Goal: Transaction & Acquisition: Book appointment/travel/reservation

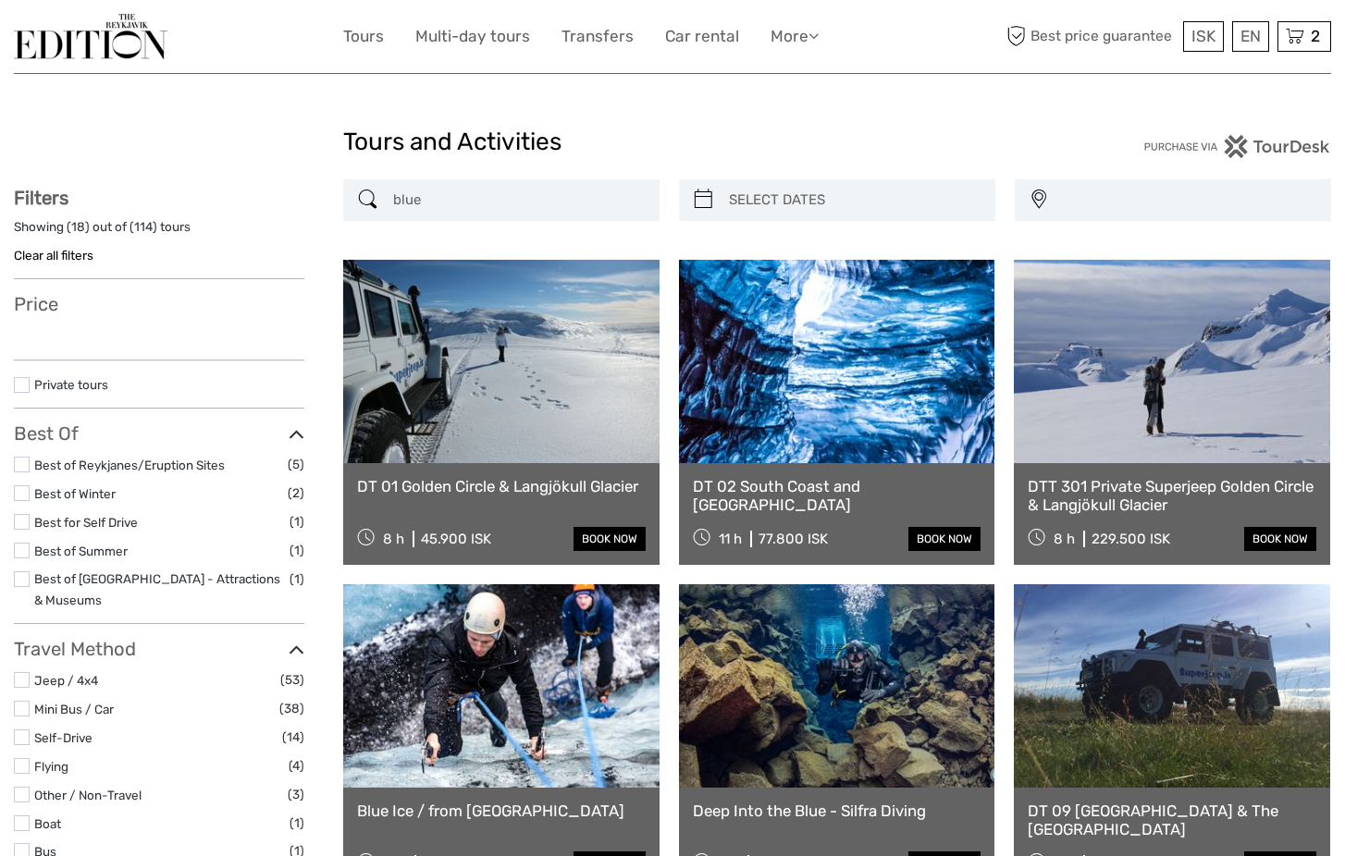
select select
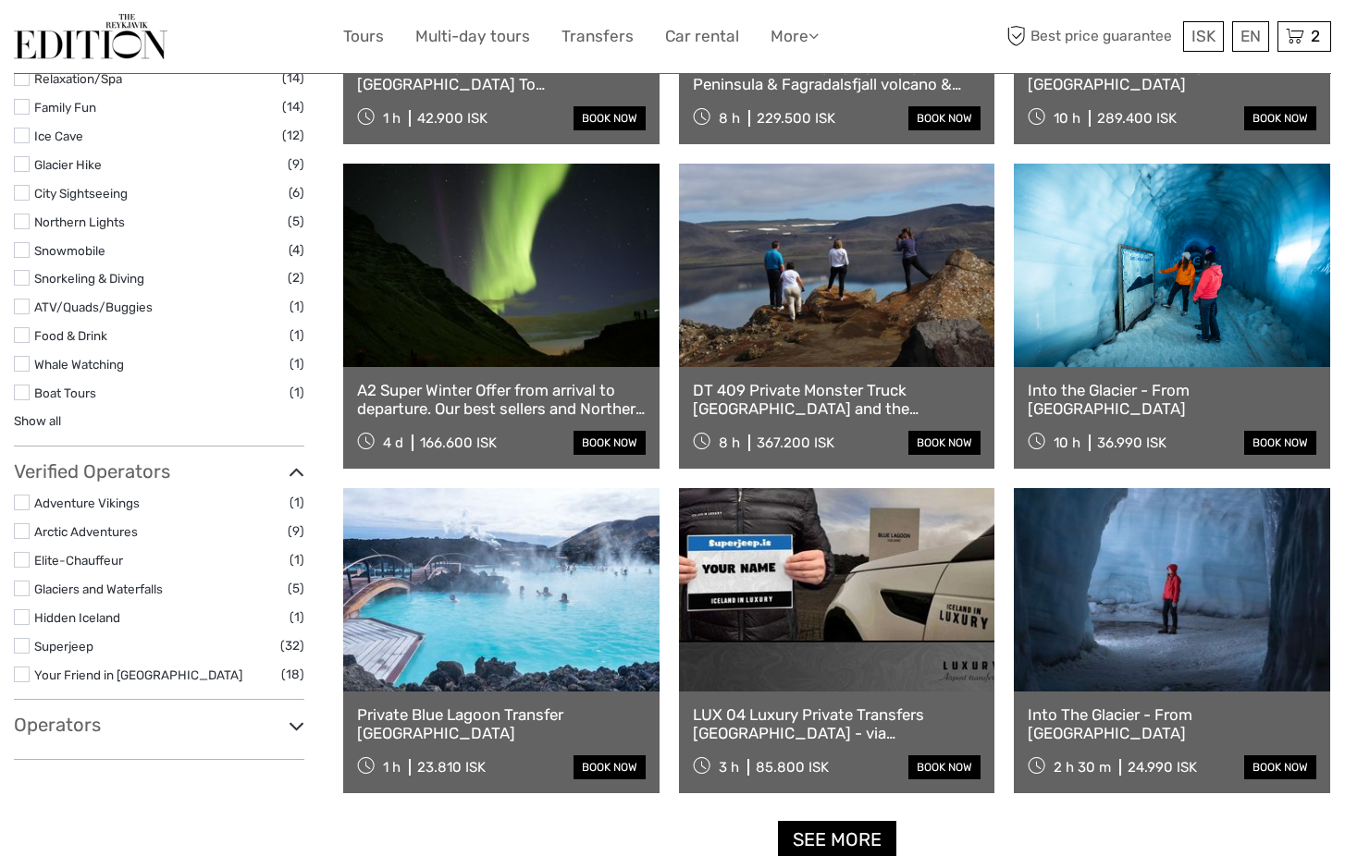
select select
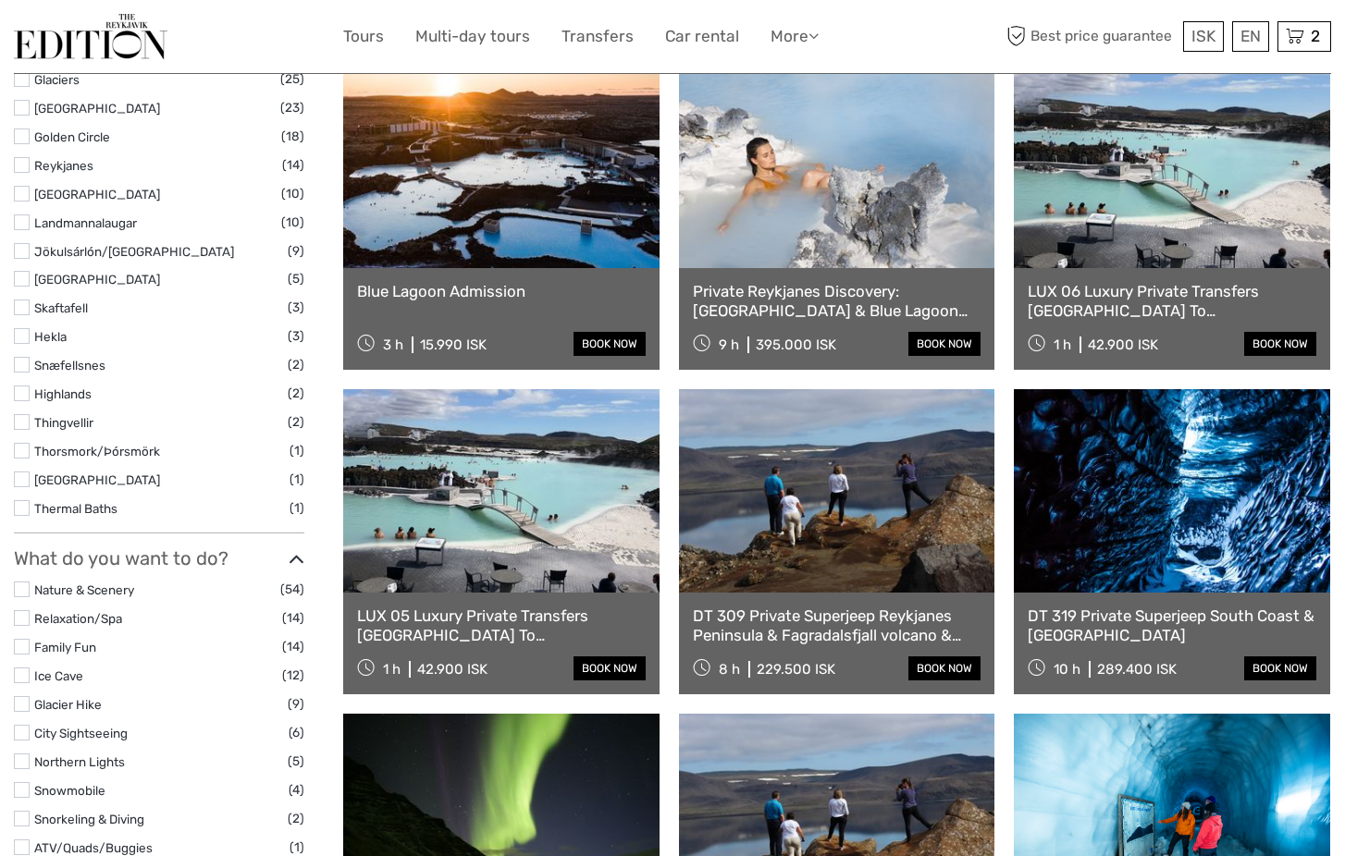
scroll to position [885, 0]
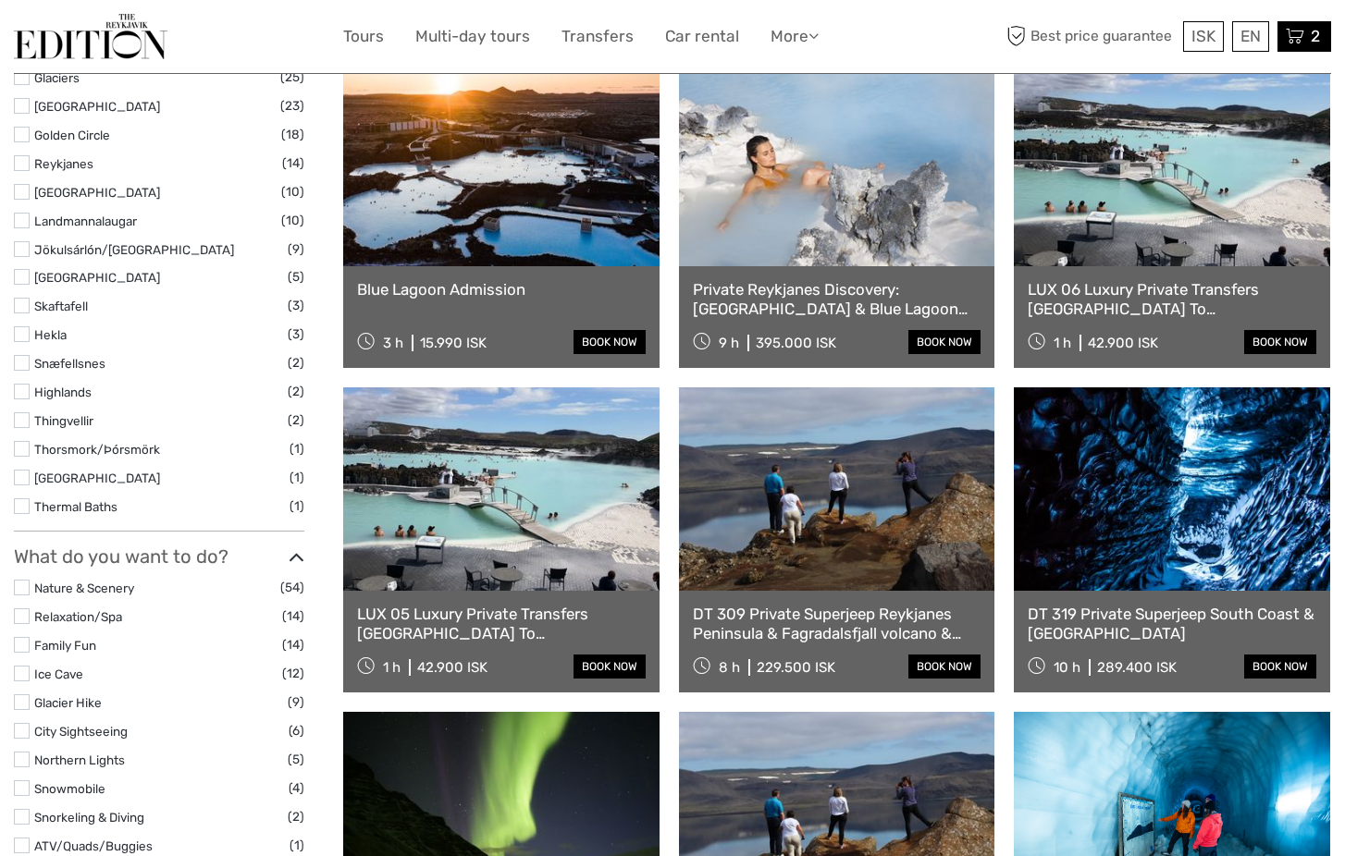
click at [1308, 31] on span "2" at bounding box center [1315, 36] width 15 height 18
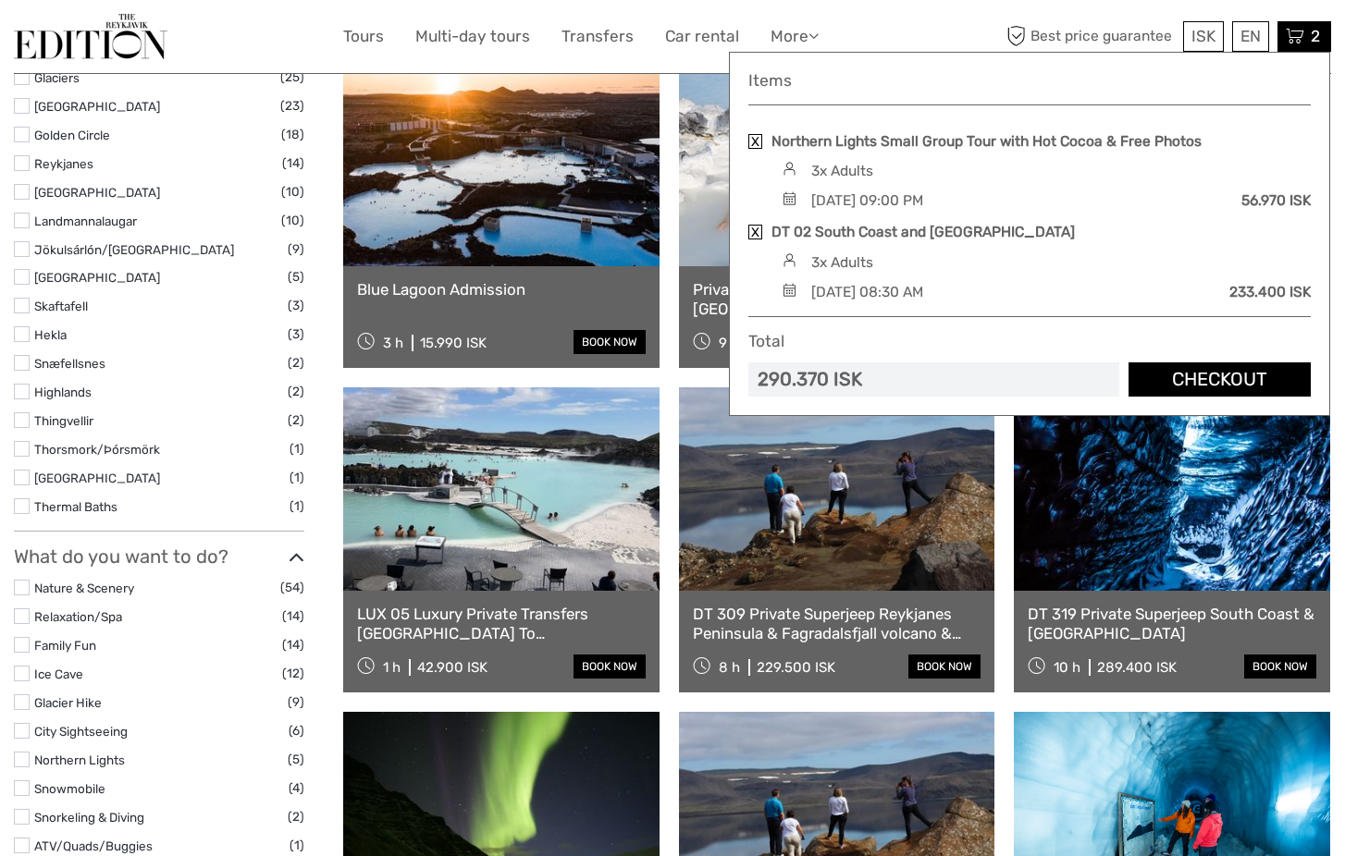
click at [822, 12] on div "ISK ISK € $ £ EN English Español Deutsch Tours Multi-day tours Transfers Car re…" at bounding box center [672, 36] width 1317 height 73
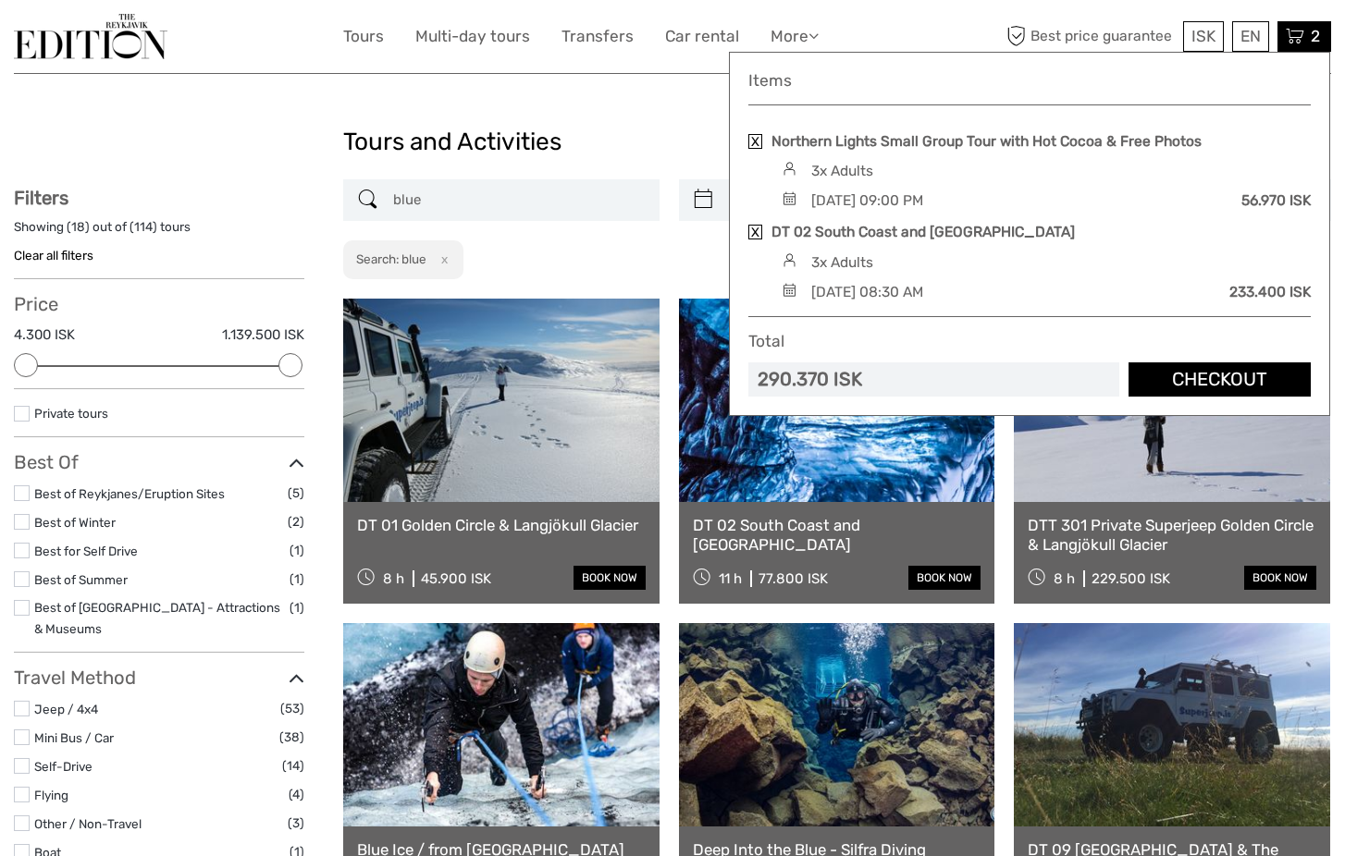
scroll to position [0, 0]
click at [462, 184] on input "blue" at bounding box center [518, 200] width 265 height 32
click at [458, 199] on input "blue" at bounding box center [518, 200] width 265 height 32
drag, startPoint x: 458, startPoint y: 199, endPoint x: 327, endPoint y: 185, distance: 131.1
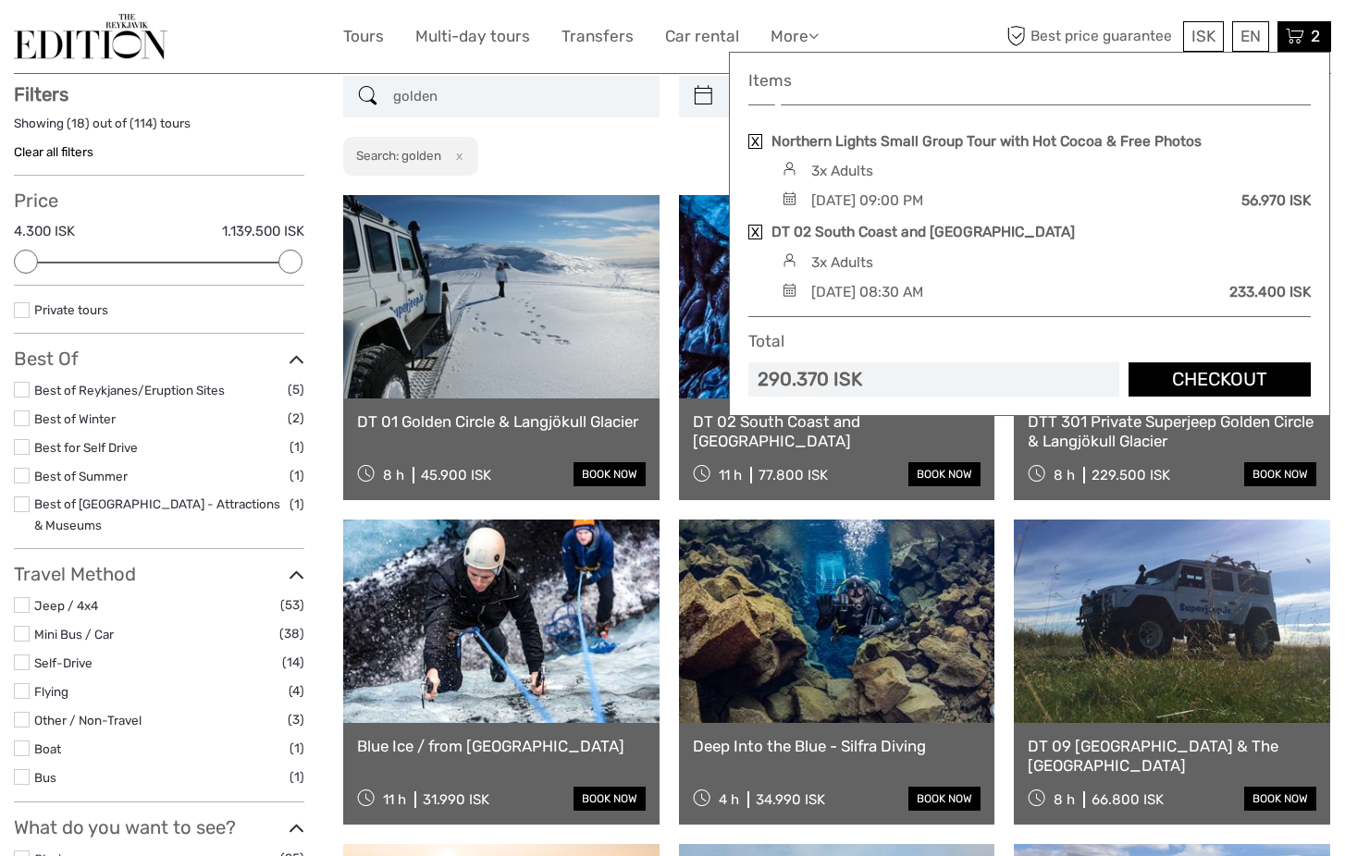
scroll to position [105, 0]
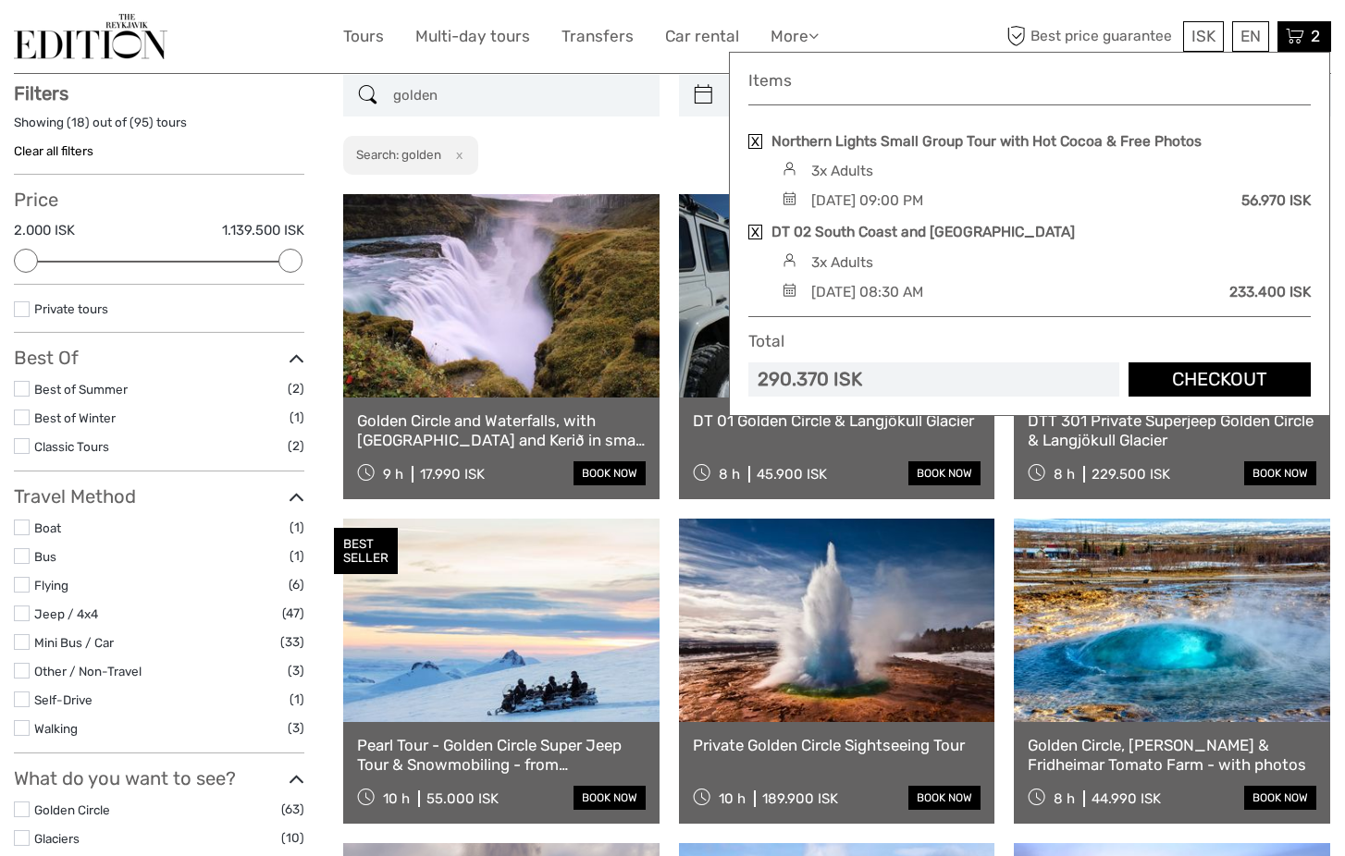
type input "golden"
click at [1310, 36] on span "2" at bounding box center [1315, 36] width 15 height 18
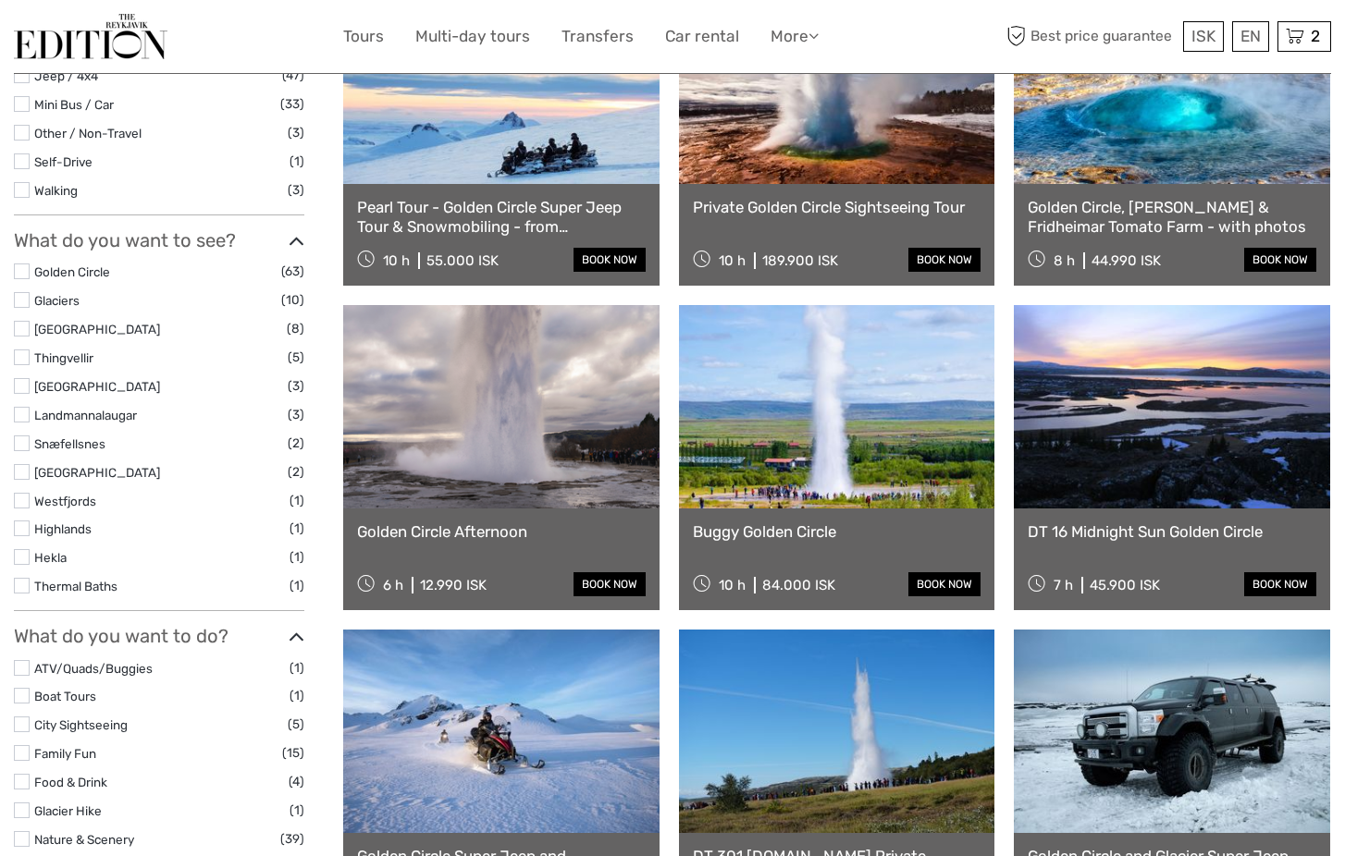
scroll to position [658, 0]
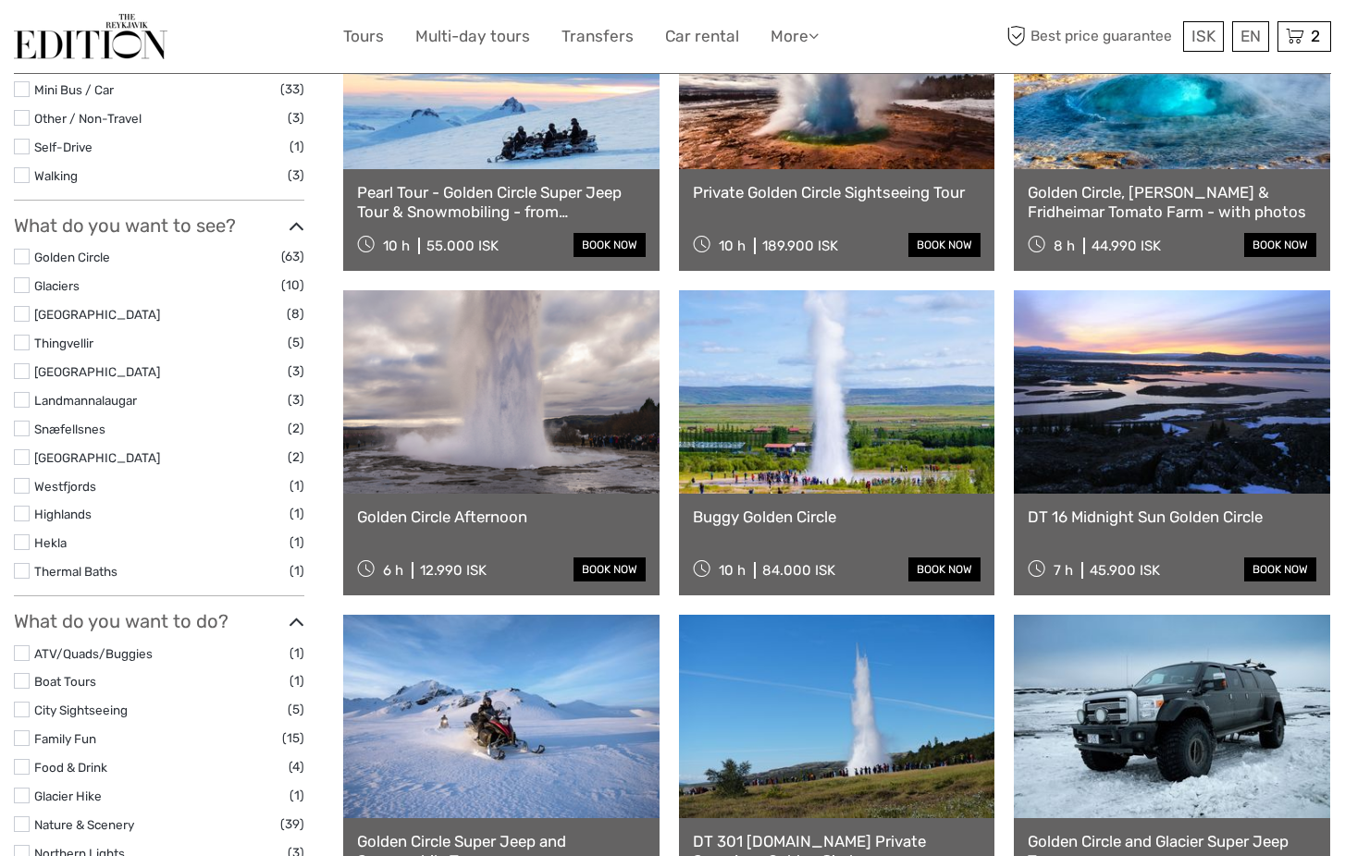
click at [510, 432] on link at bounding box center [501, 391] width 316 height 203
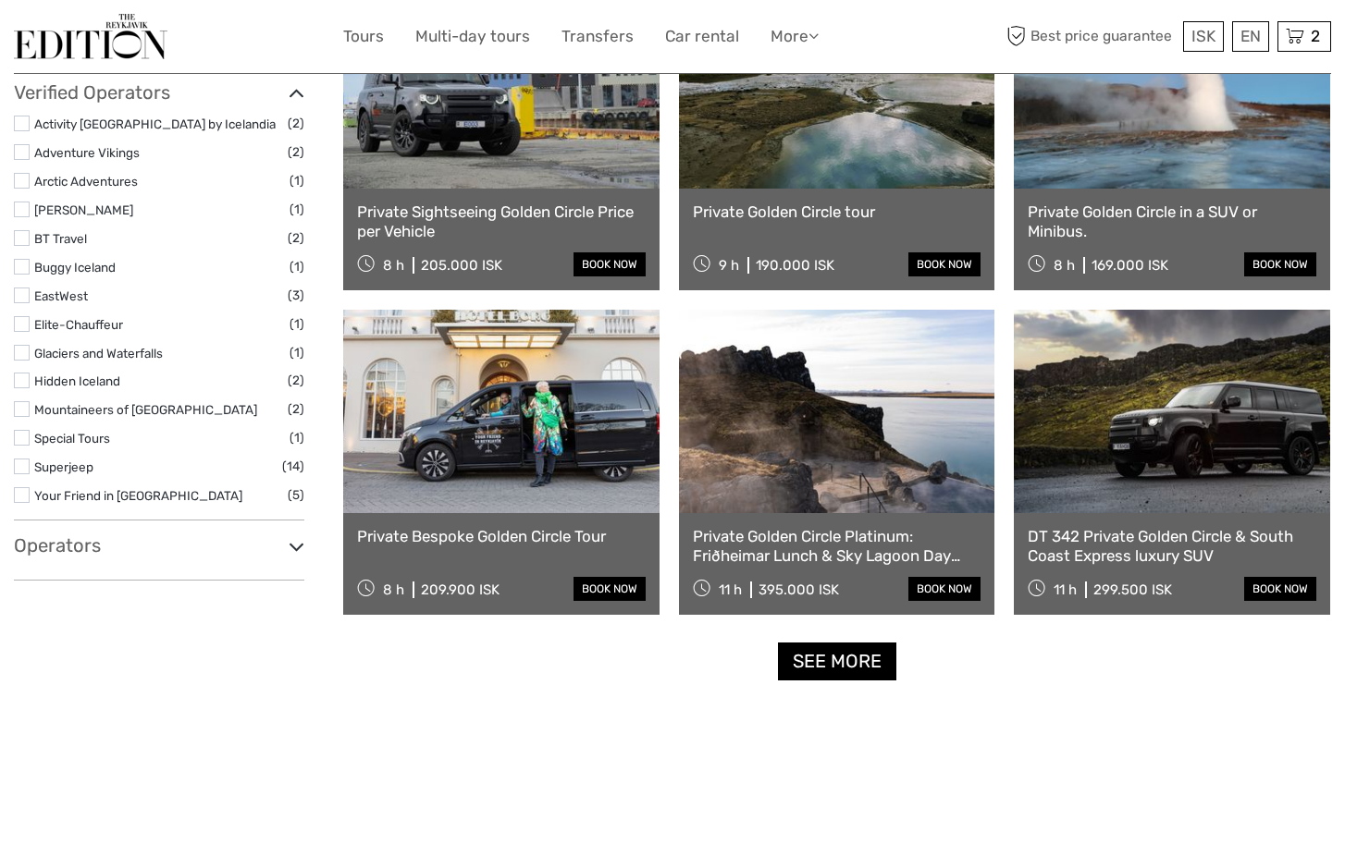
scroll to position [1620, 0]
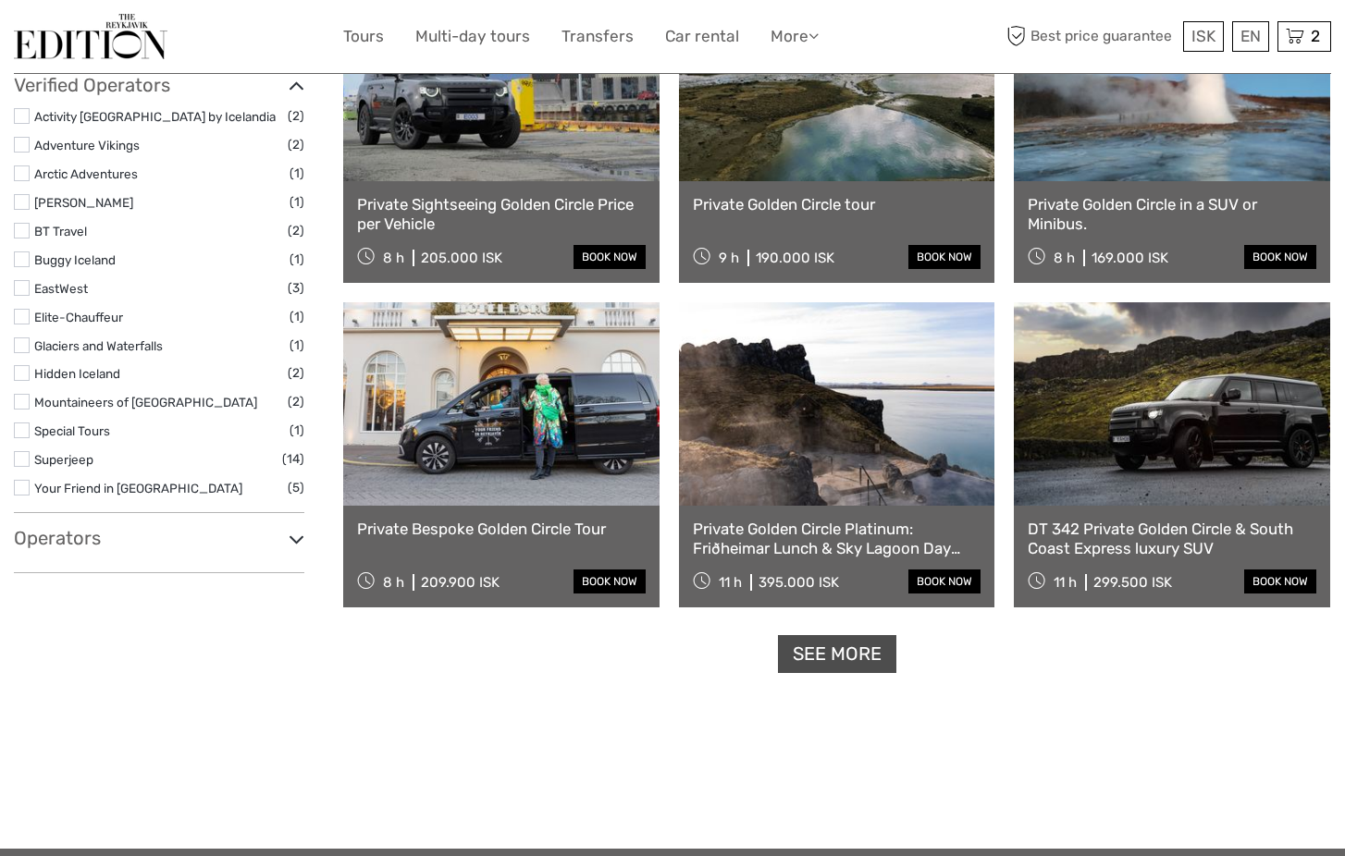
click at [861, 662] on link "See more" at bounding box center [837, 654] width 118 height 38
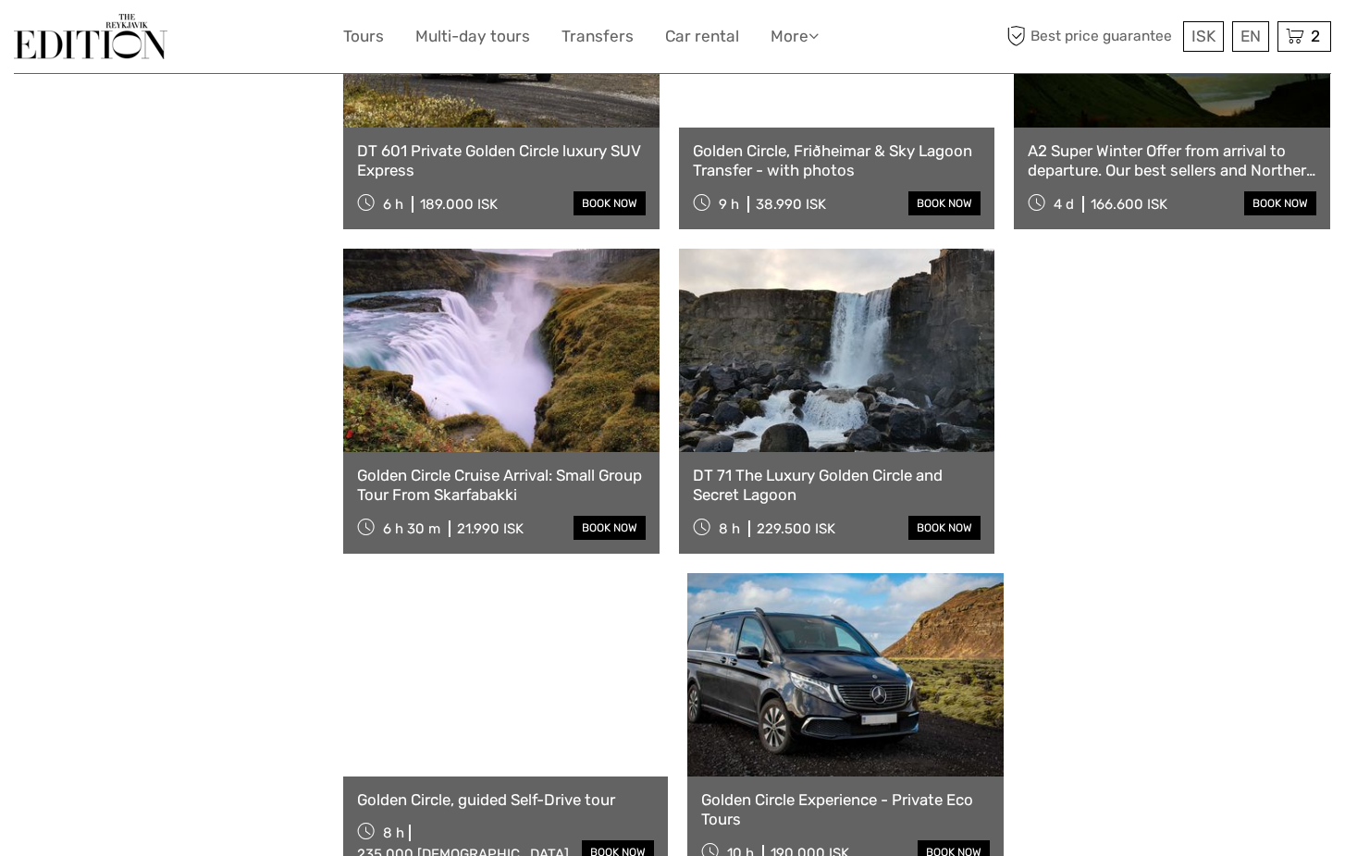
scroll to position [2987, 0]
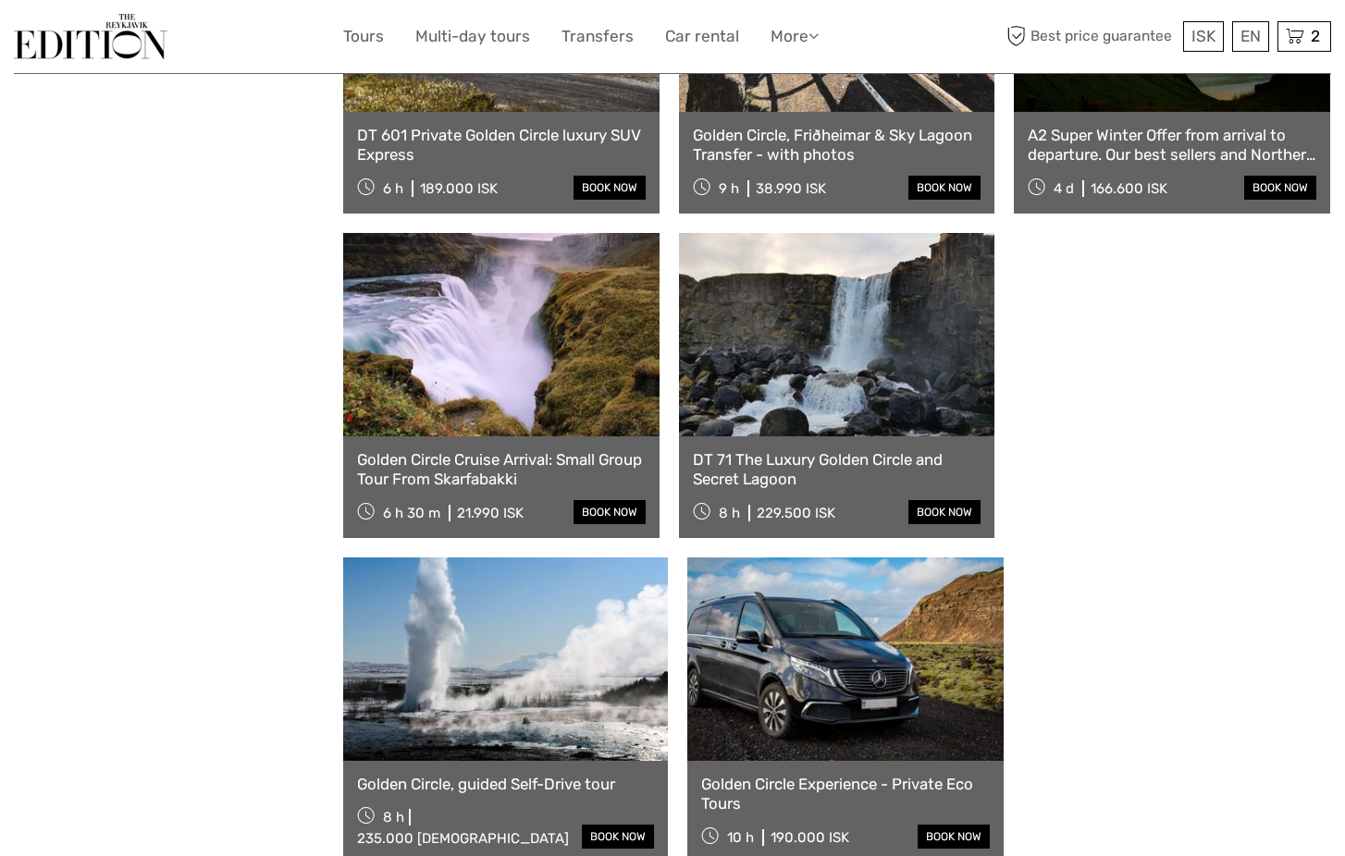
click at [808, 356] on link at bounding box center [837, 334] width 316 height 203
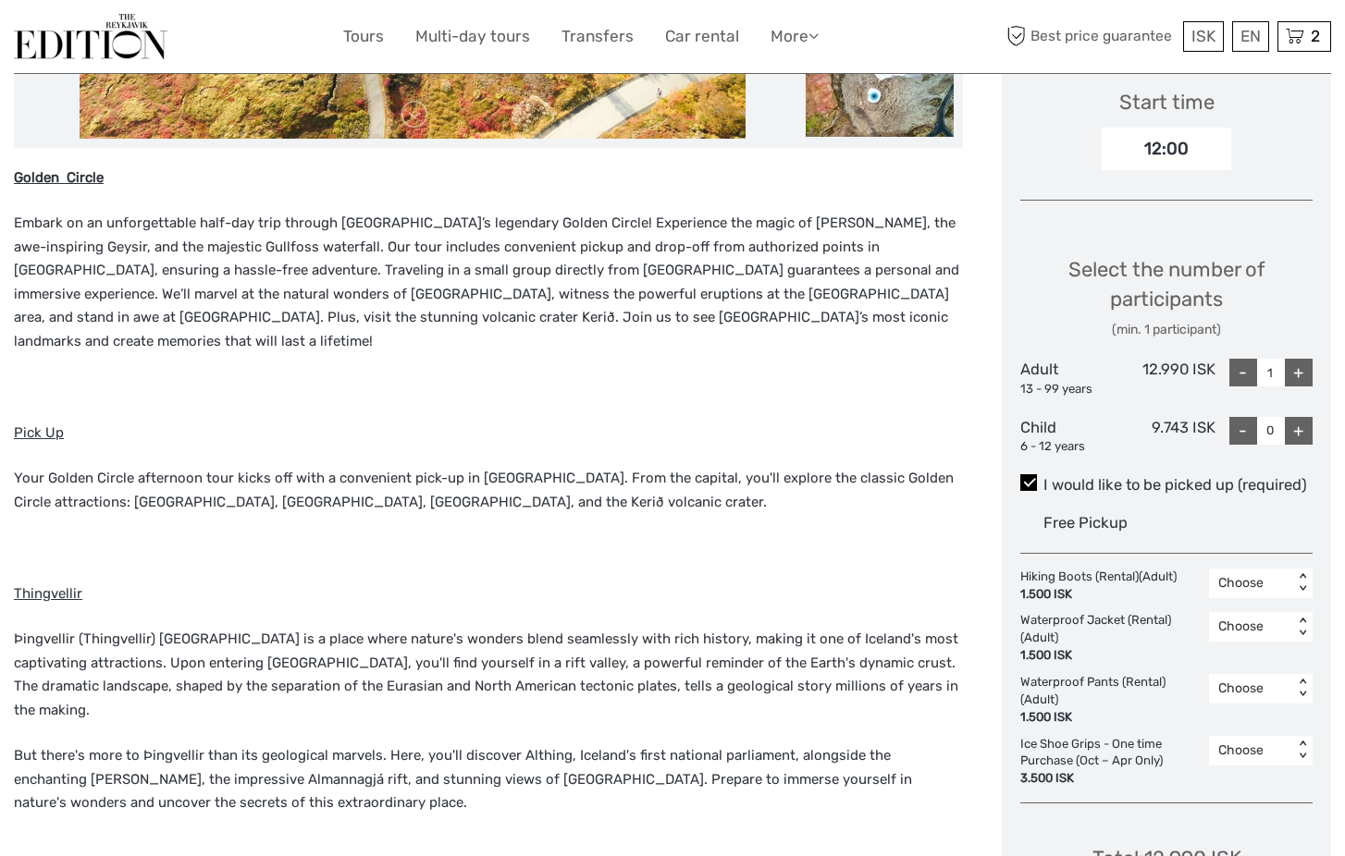
scroll to position [623, 0]
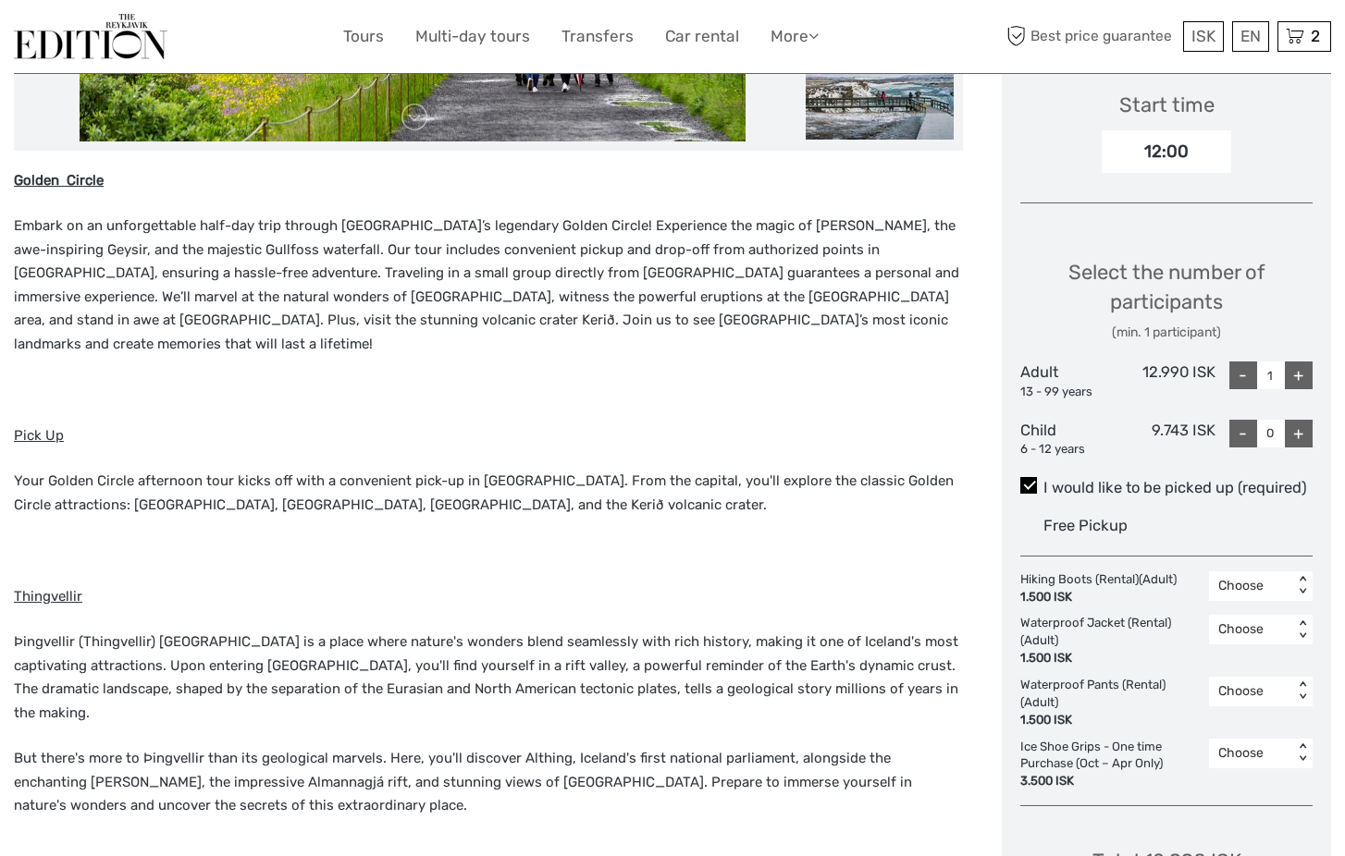
click at [1304, 373] on div "+" at bounding box center [1299, 376] width 28 height 28
type input "3"
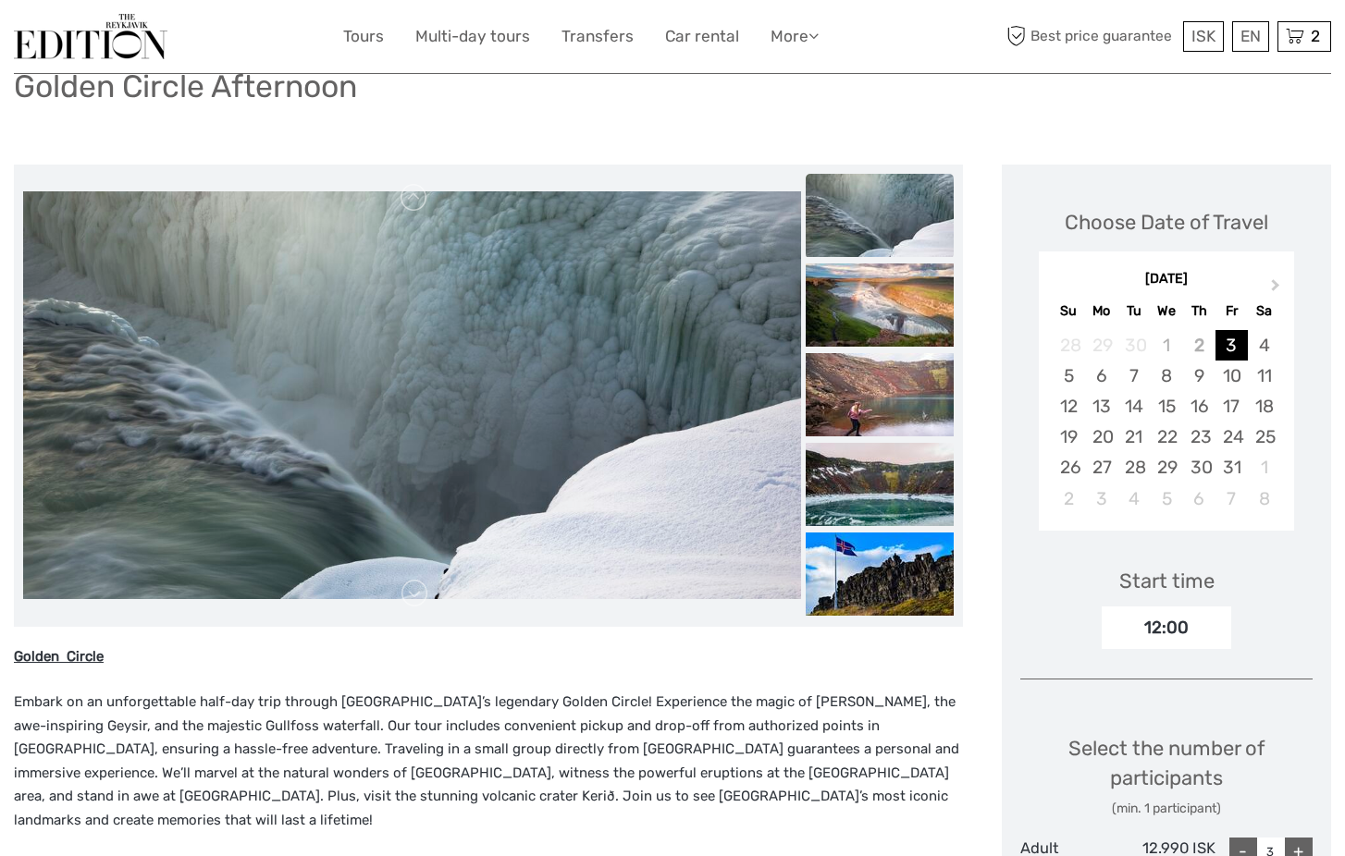
scroll to position [140, 0]
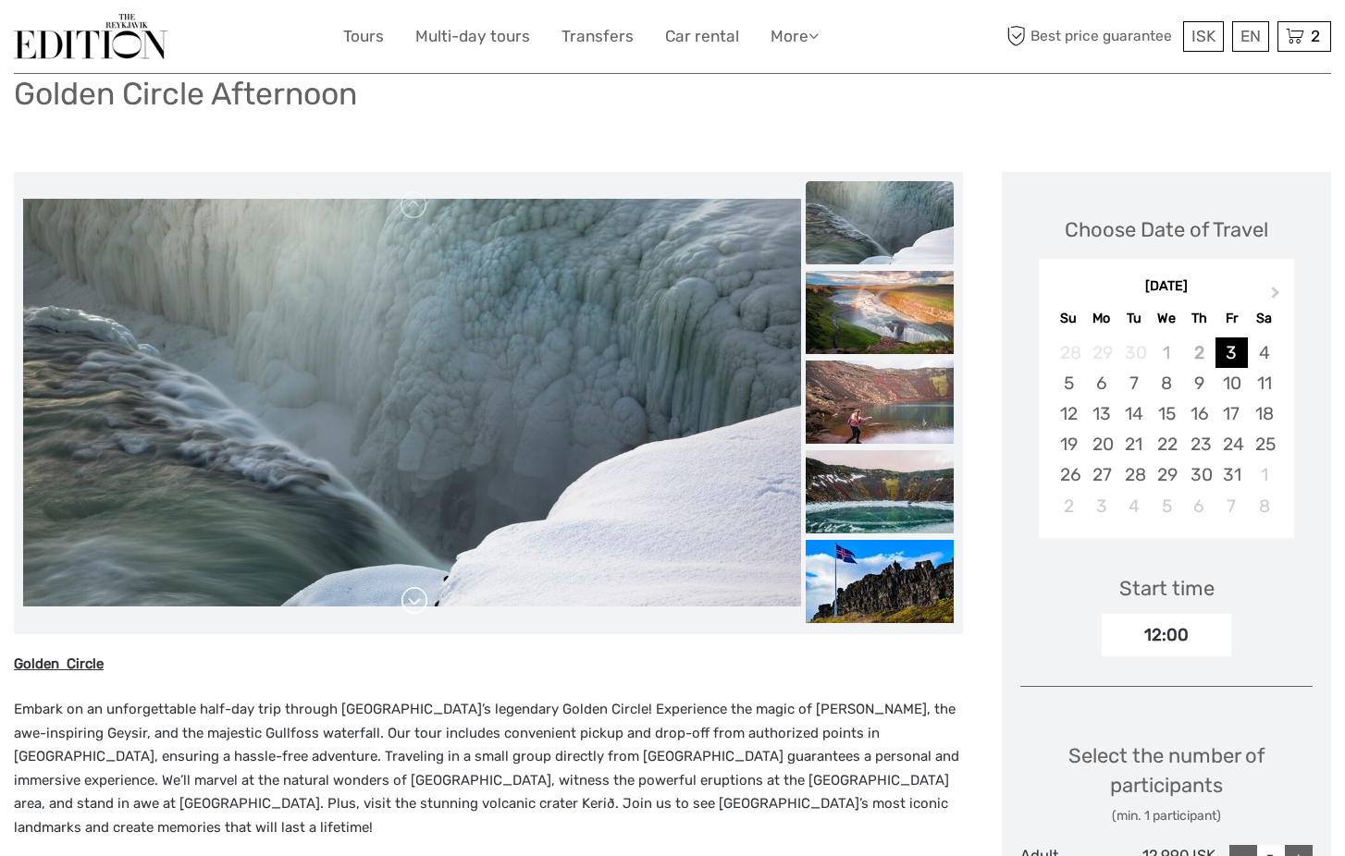
click at [413, 600] on link at bounding box center [415, 601] width 30 height 30
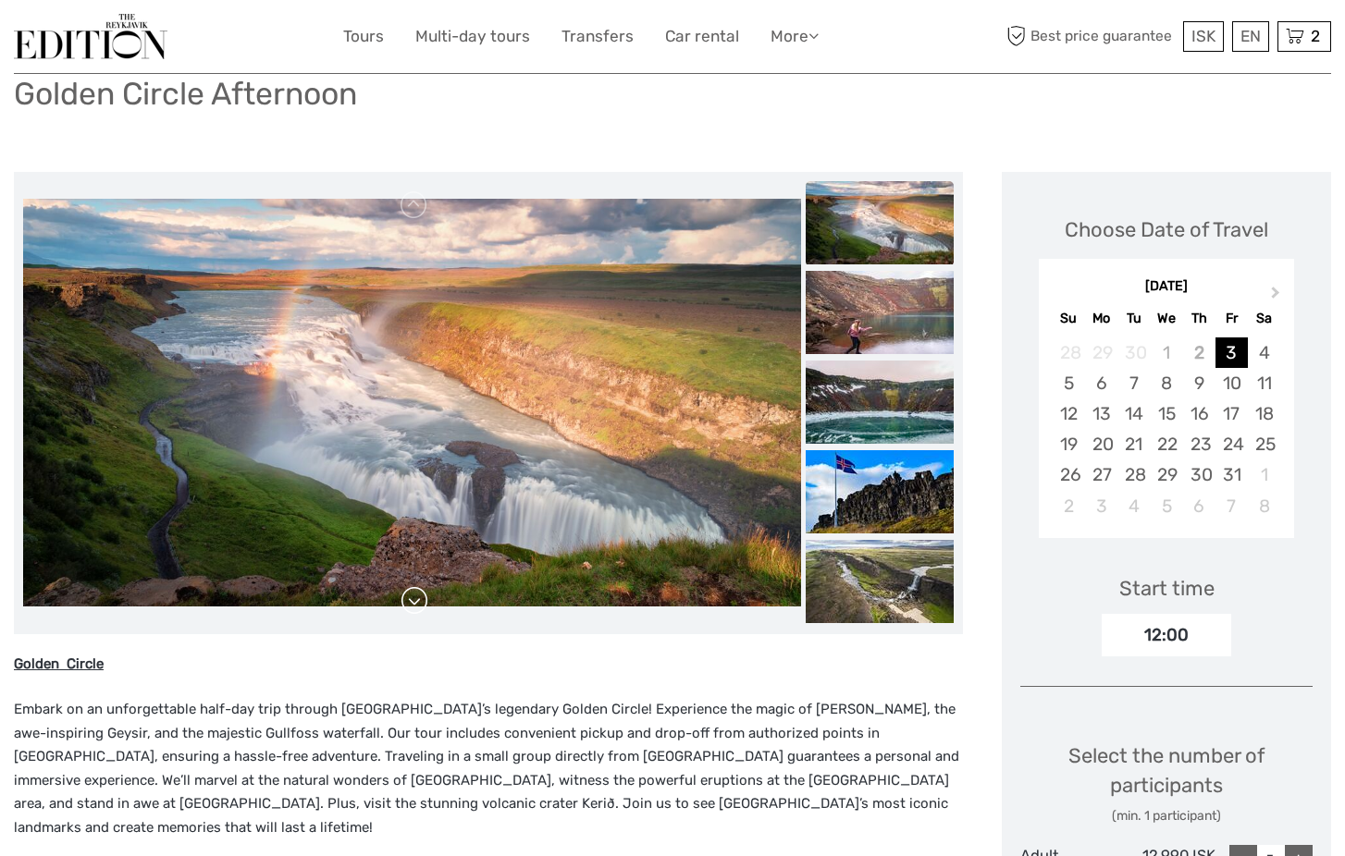
click at [413, 600] on link at bounding box center [415, 601] width 30 height 30
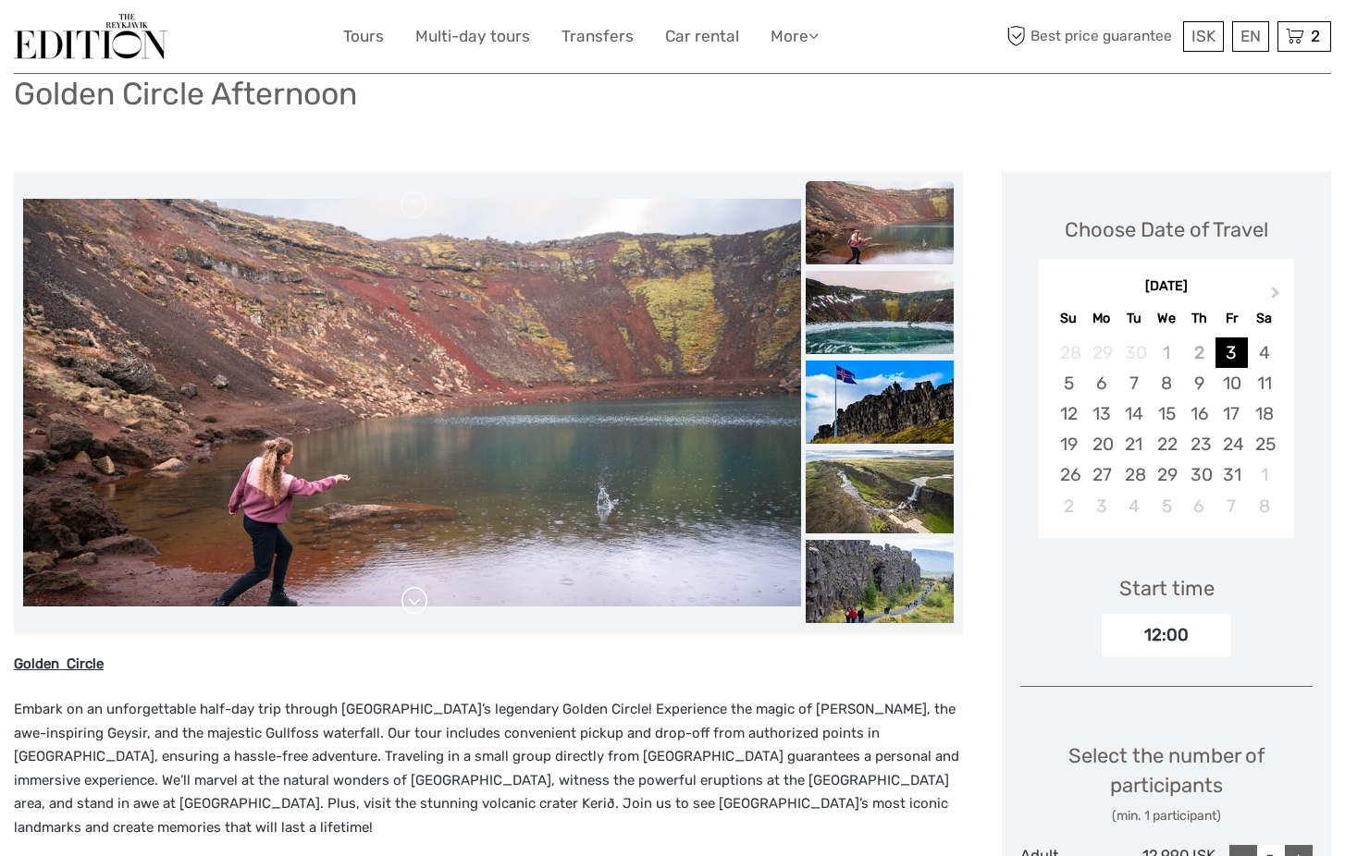
click at [413, 600] on link at bounding box center [415, 601] width 30 height 30
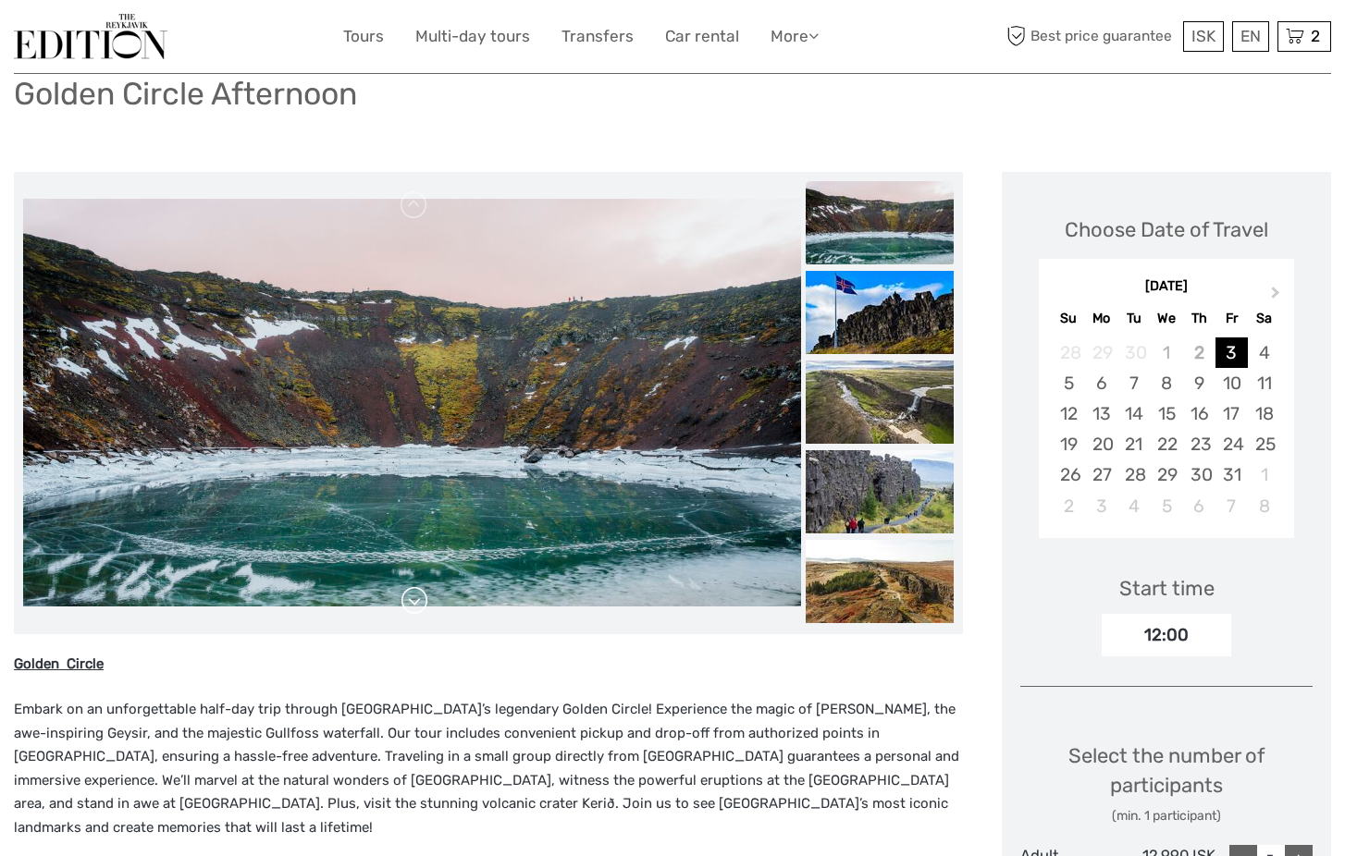
click at [413, 600] on link at bounding box center [415, 601] width 30 height 30
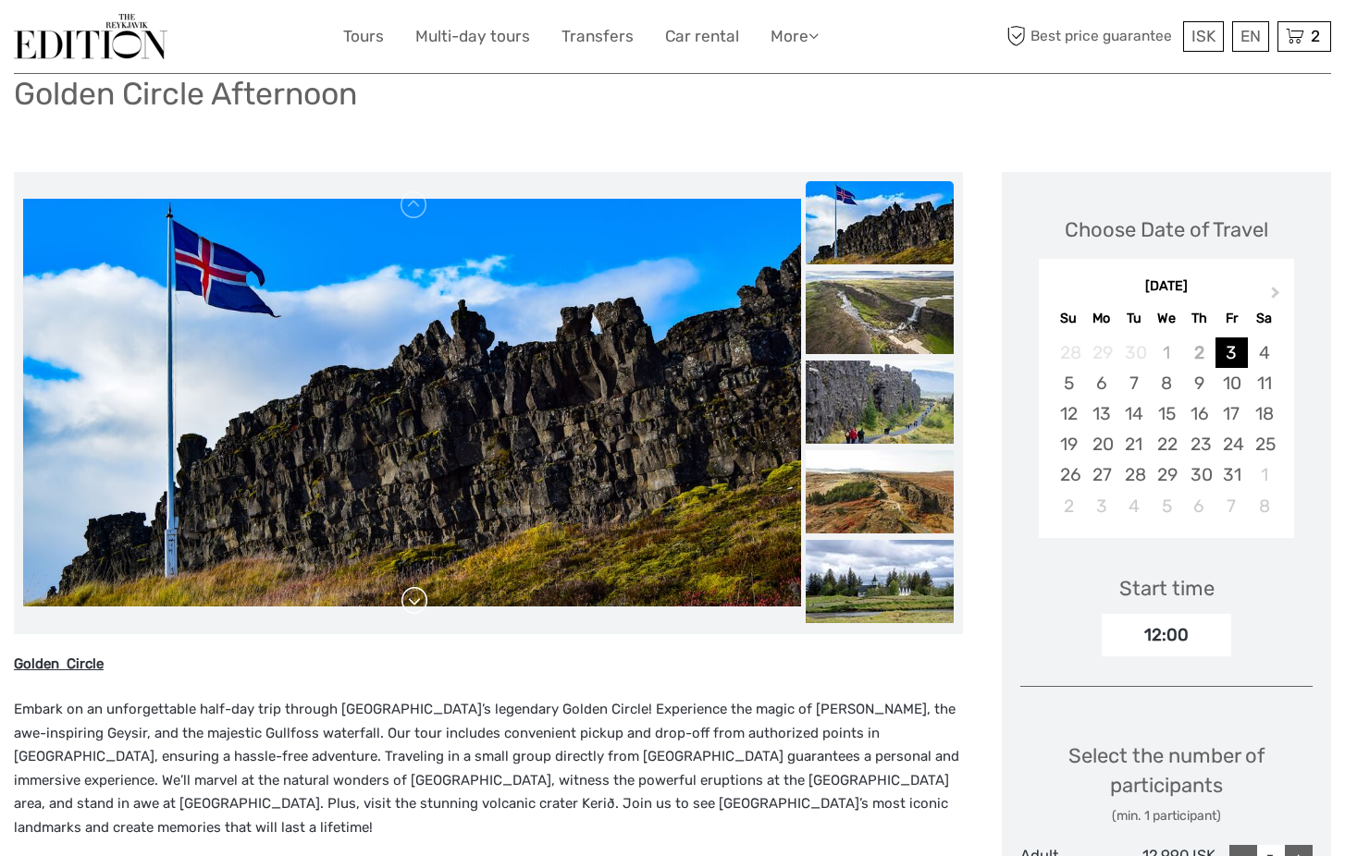
click at [413, 600] on link at bounding box center [415, 601] width 30 height 30
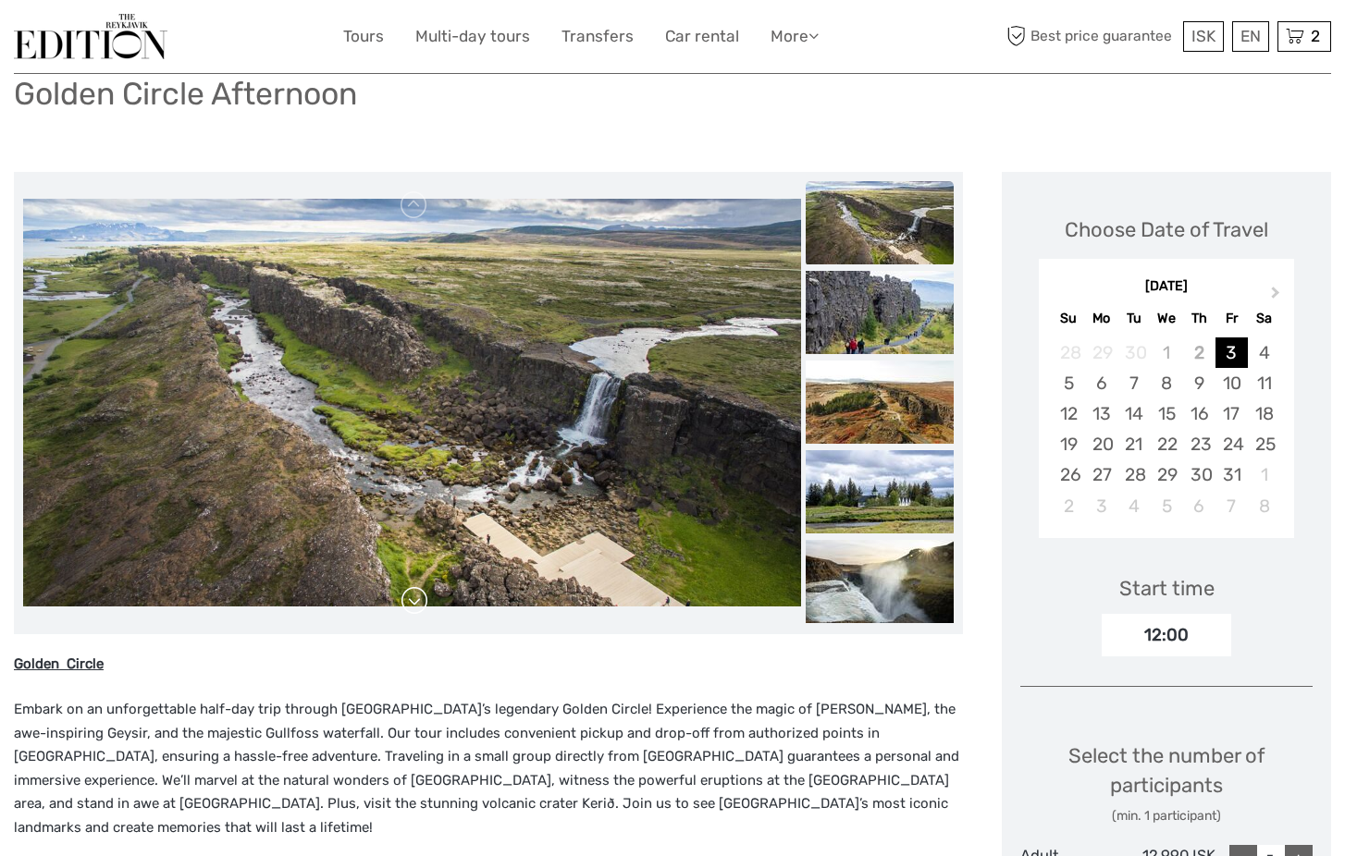
click at [413, 600] on link at bounding box center [415, 601] width 30 height 30
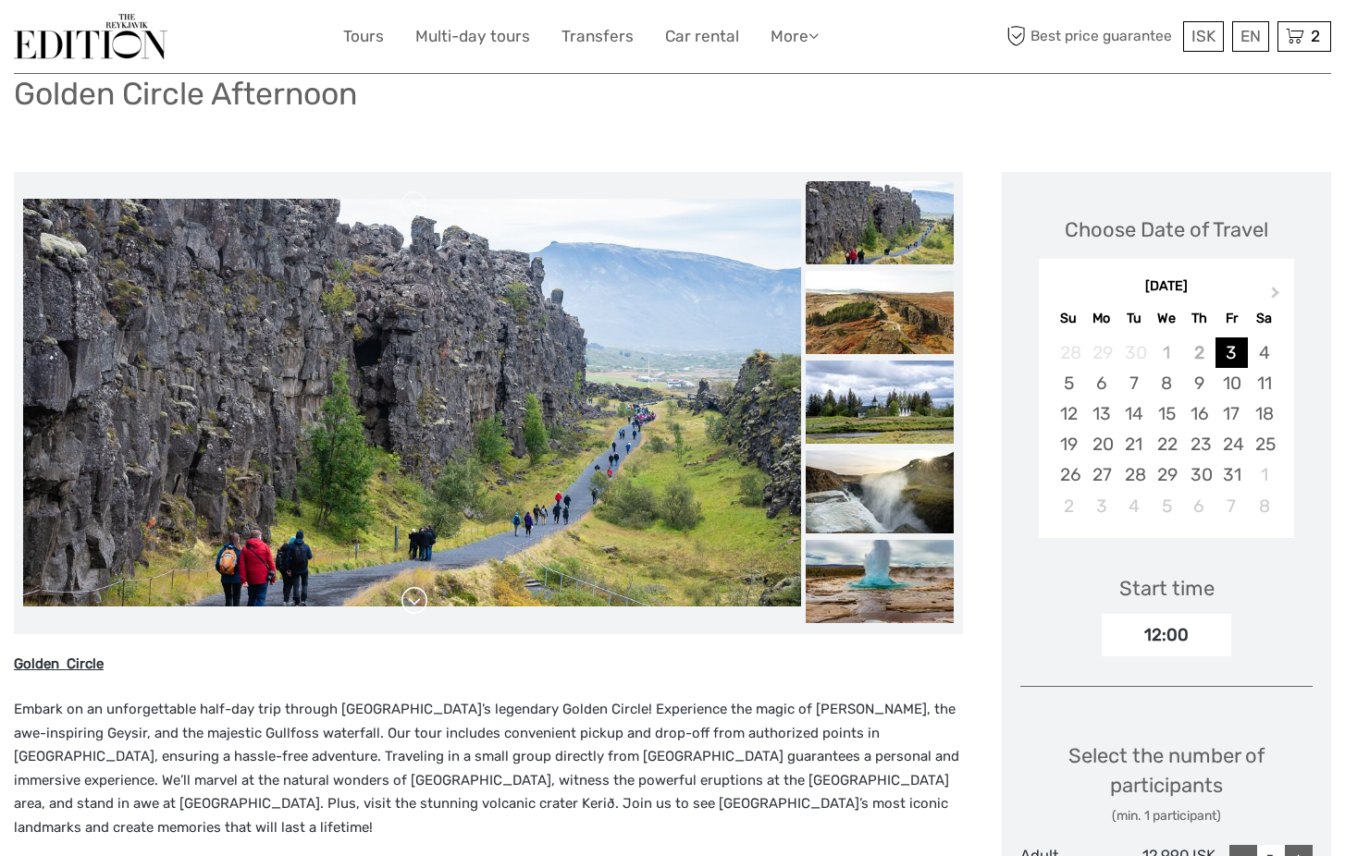
click at [413, 600] on link at bounding box center [415, 601] width 30 height 30
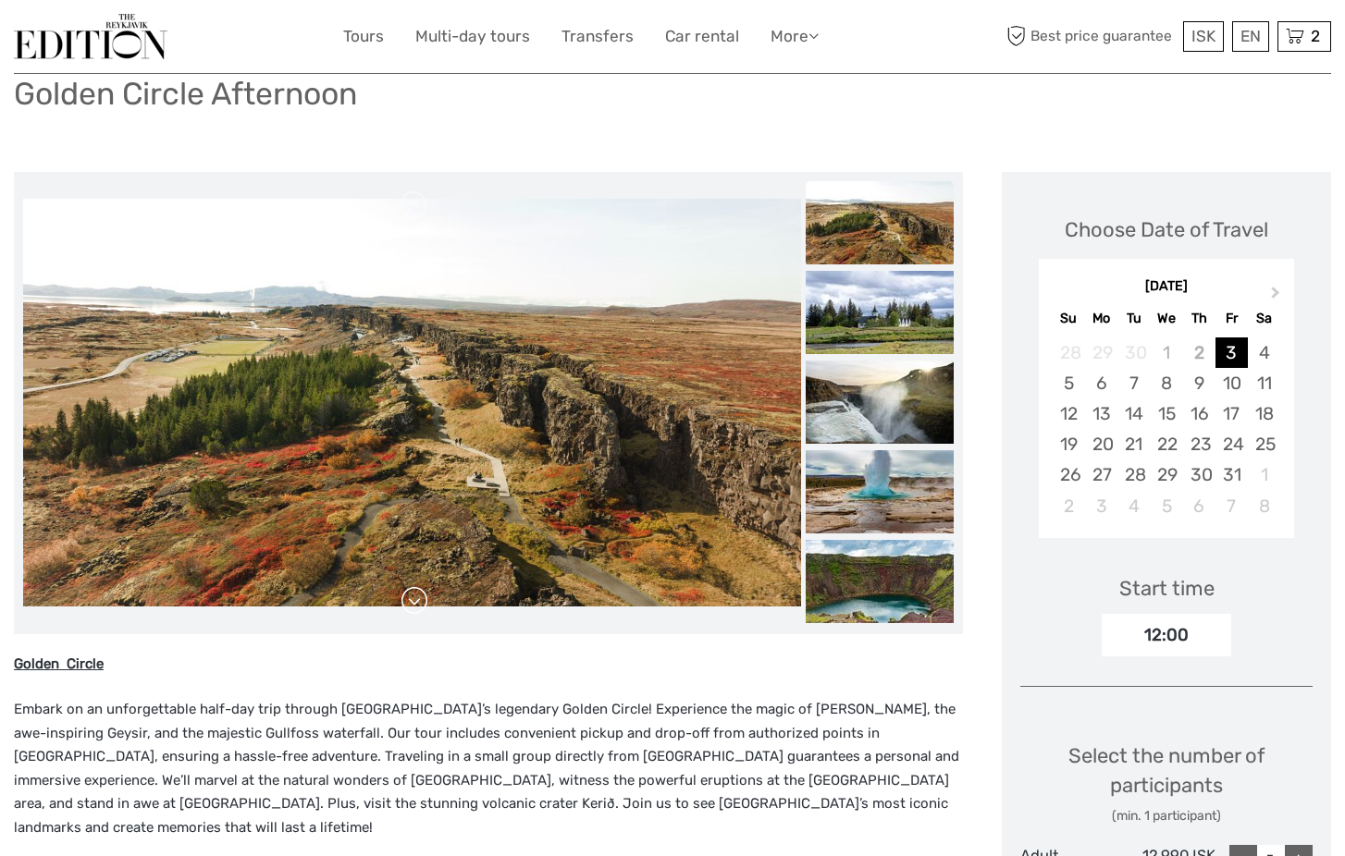
click at [413, 600] on link at bounding box center [415, 601] width 30 height 30
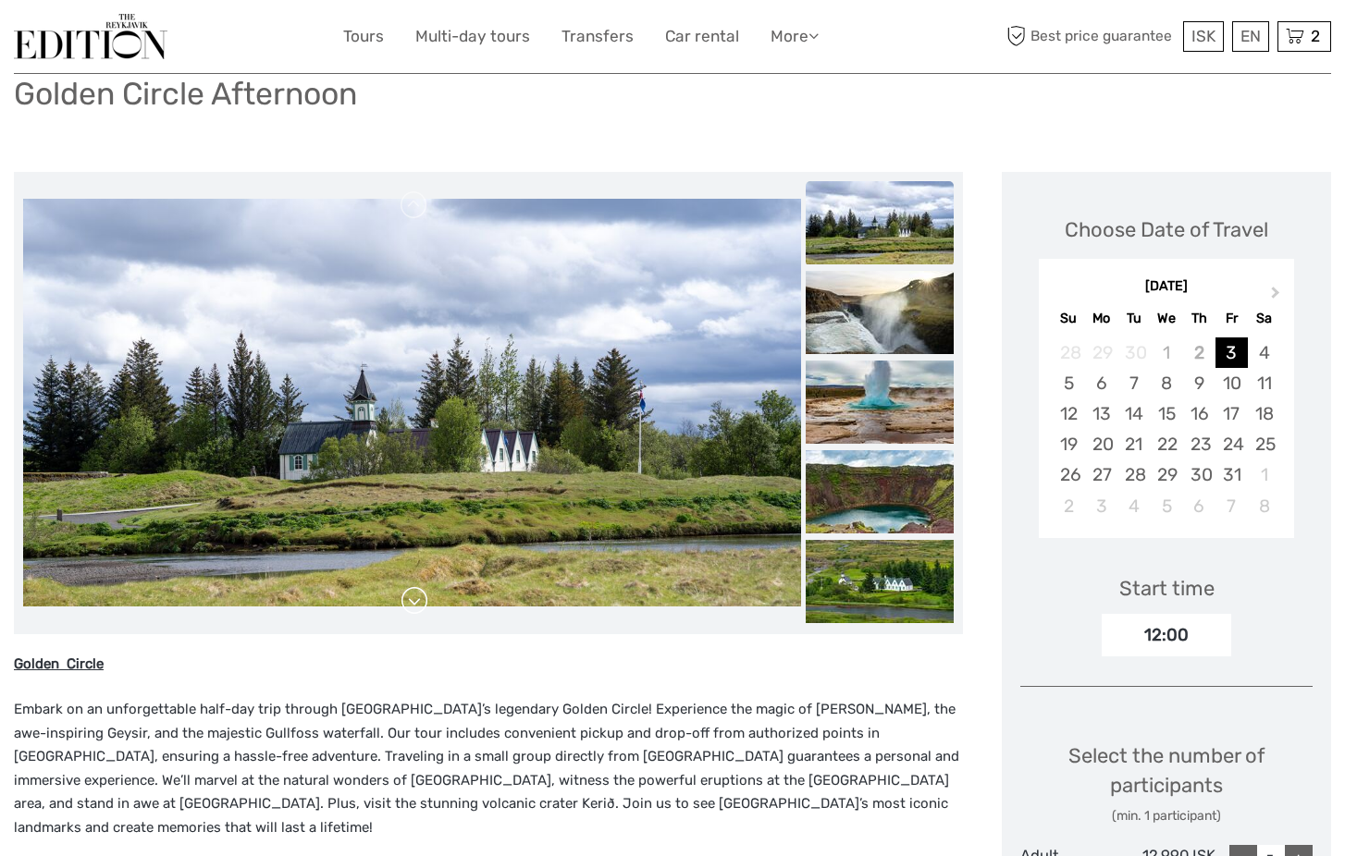
click at [413, 600] on link at bounding box center [415, 601] width 30 height 30
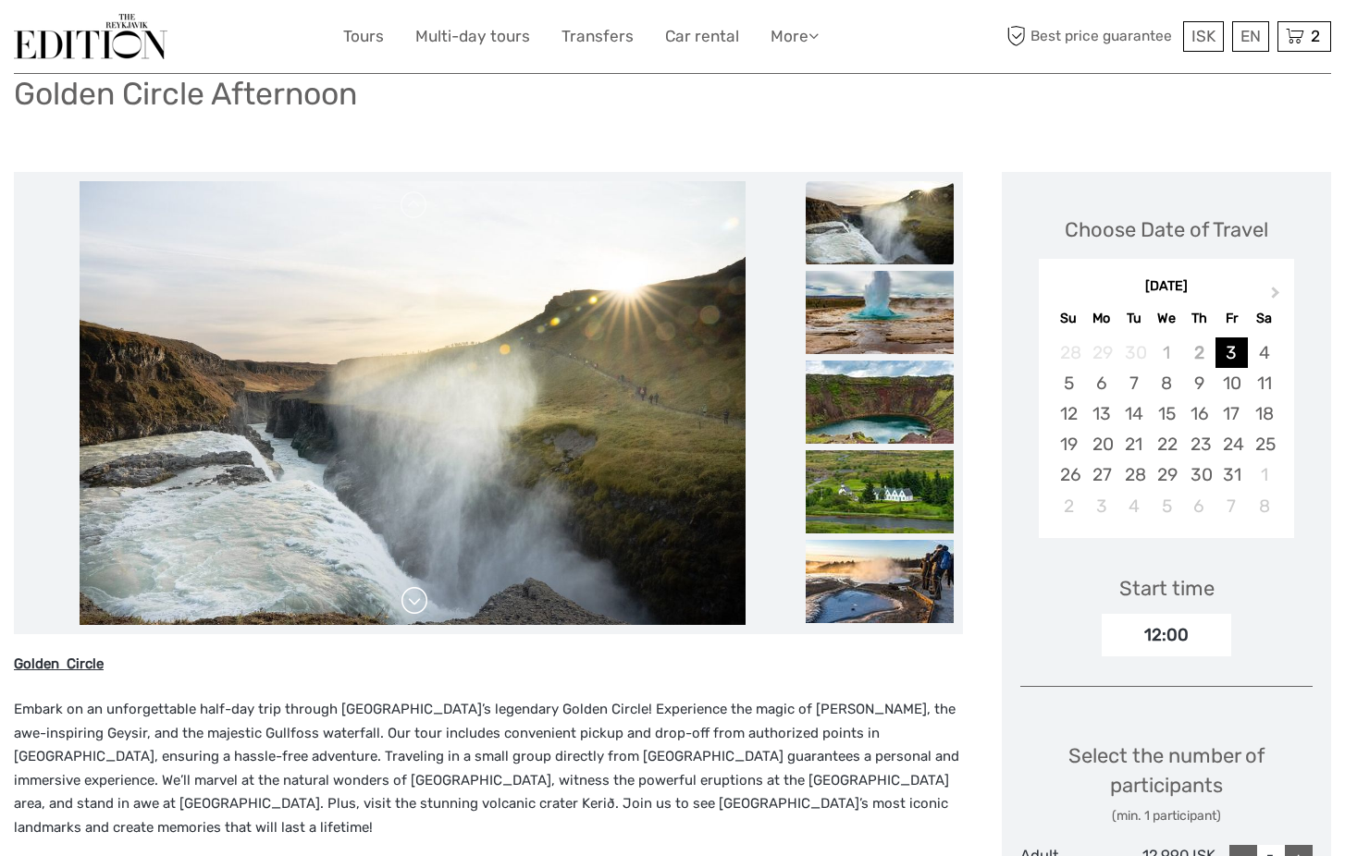
click at [413, 600] on link at bounding box center [415, 601] width 30 height 30
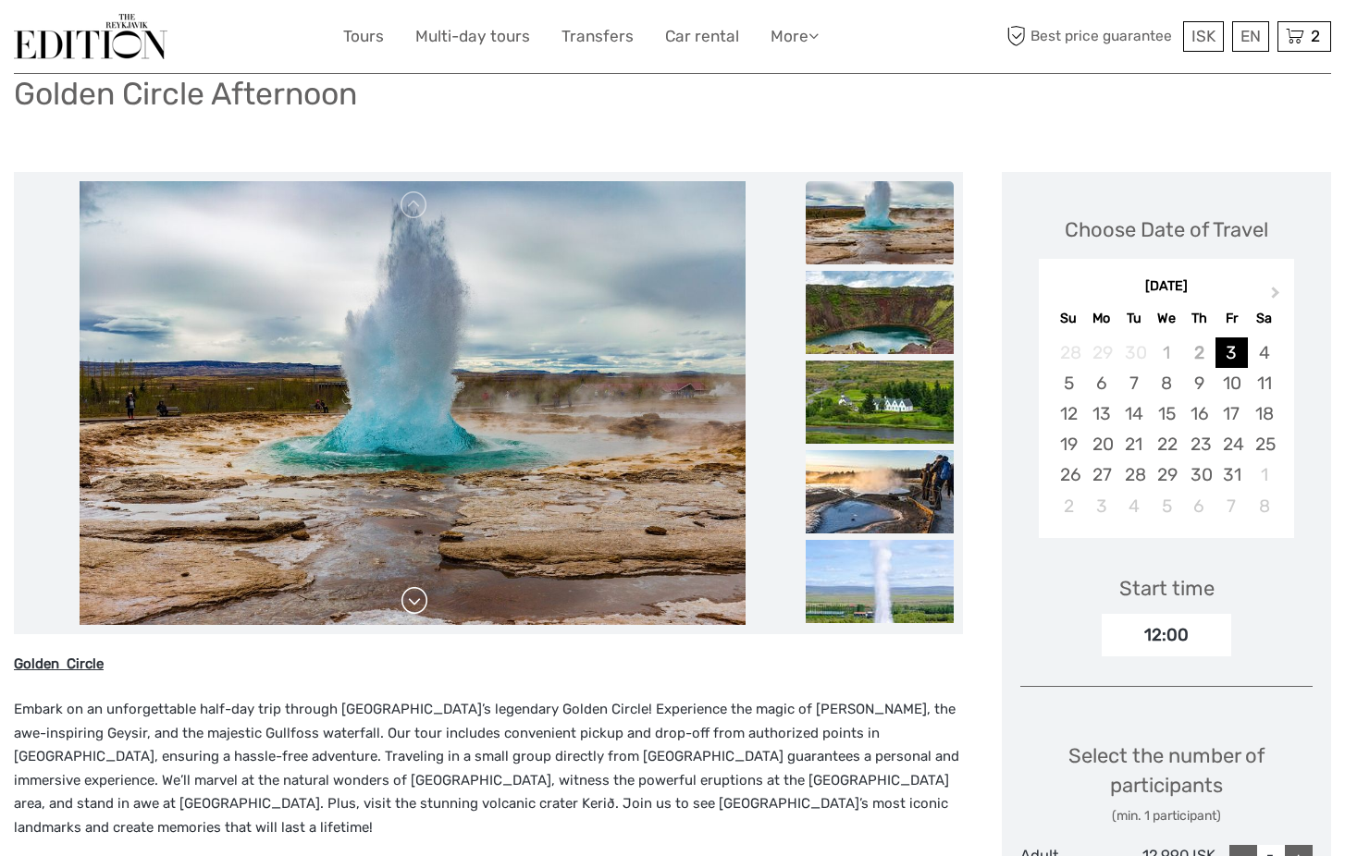
click at [413, 600] on link at bounding box center [415, 601] width 30 height 30
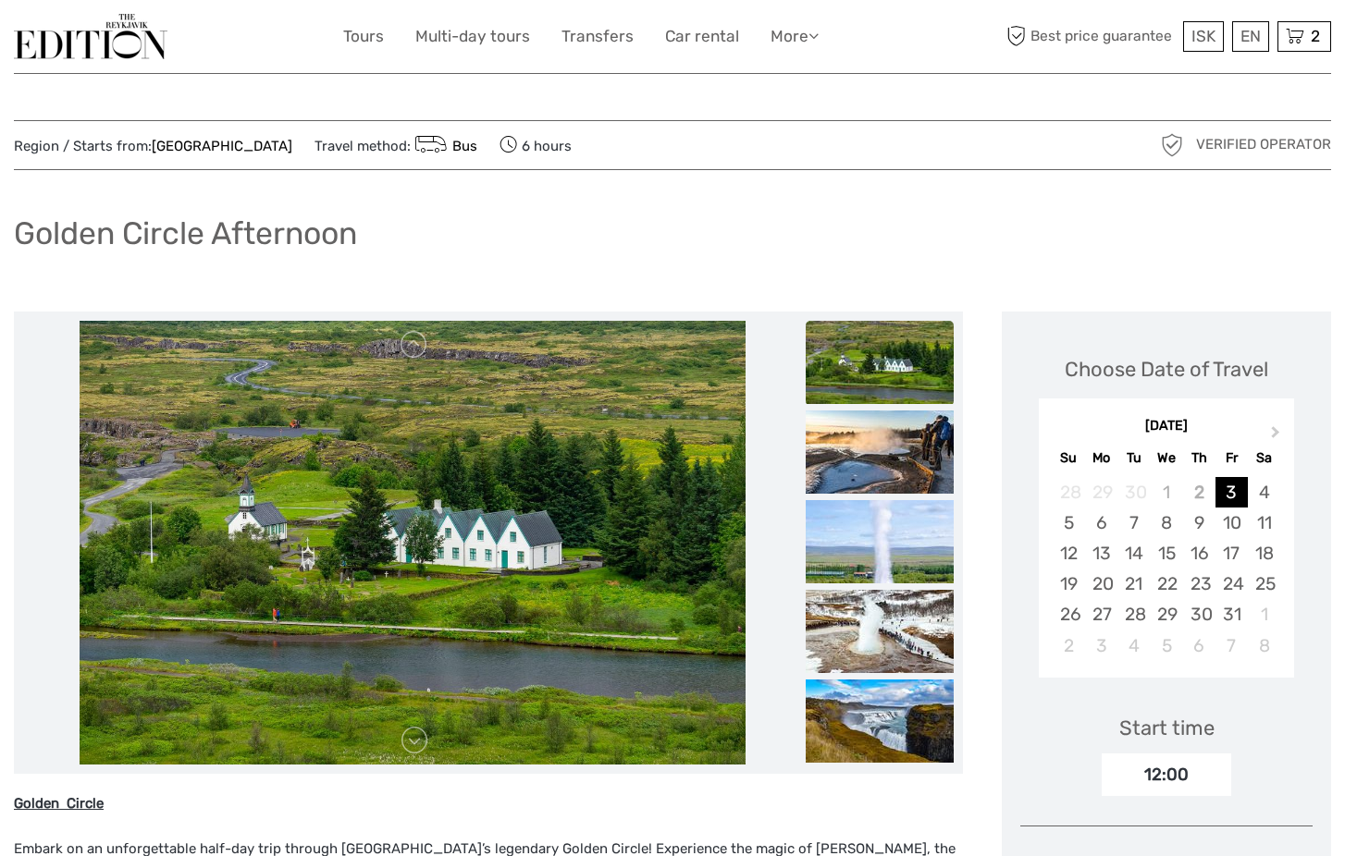
scroll to position [0, 0]
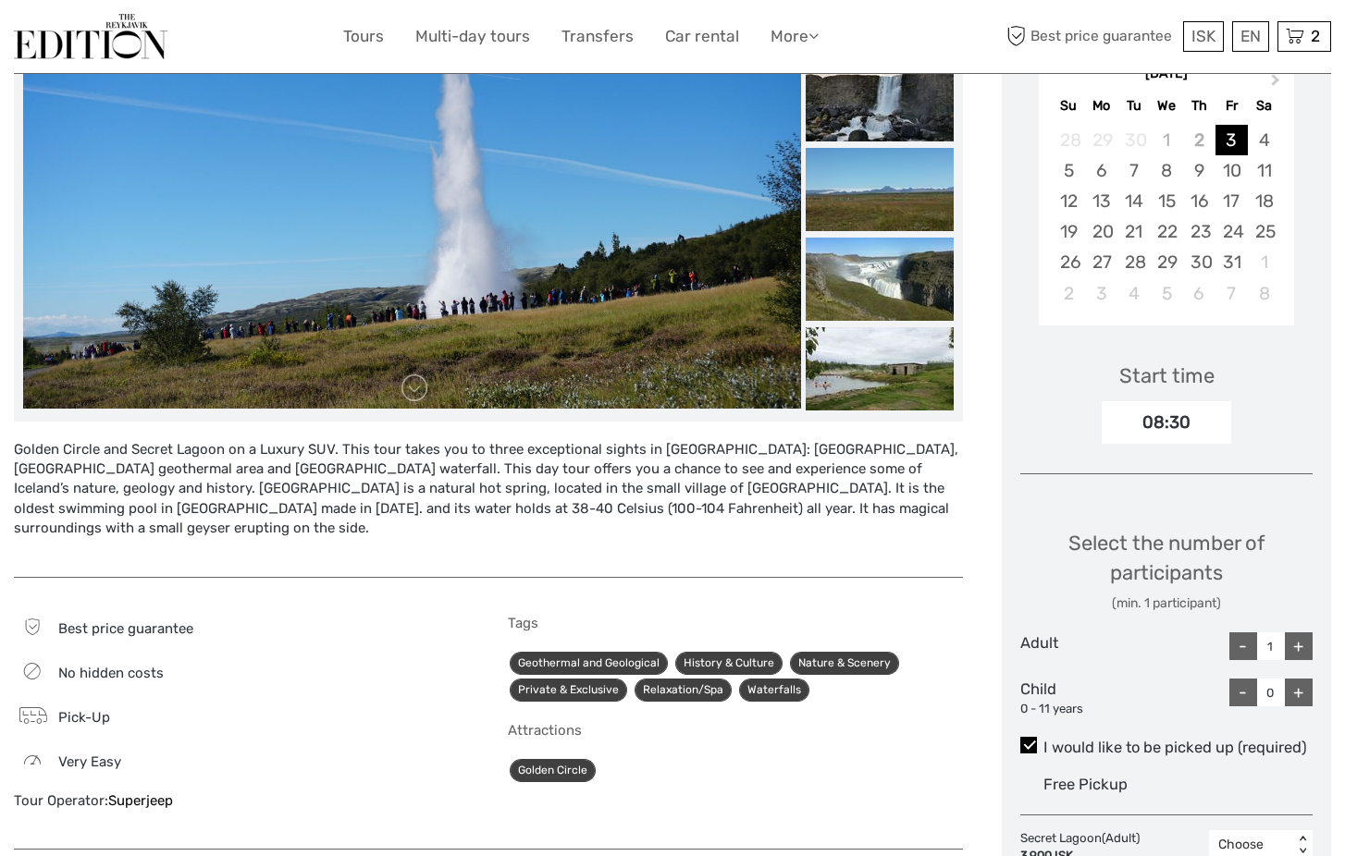
scroll to position [352, 0]
click at [420, 390] on link at bounding box center [415, 389] width 30 height 30
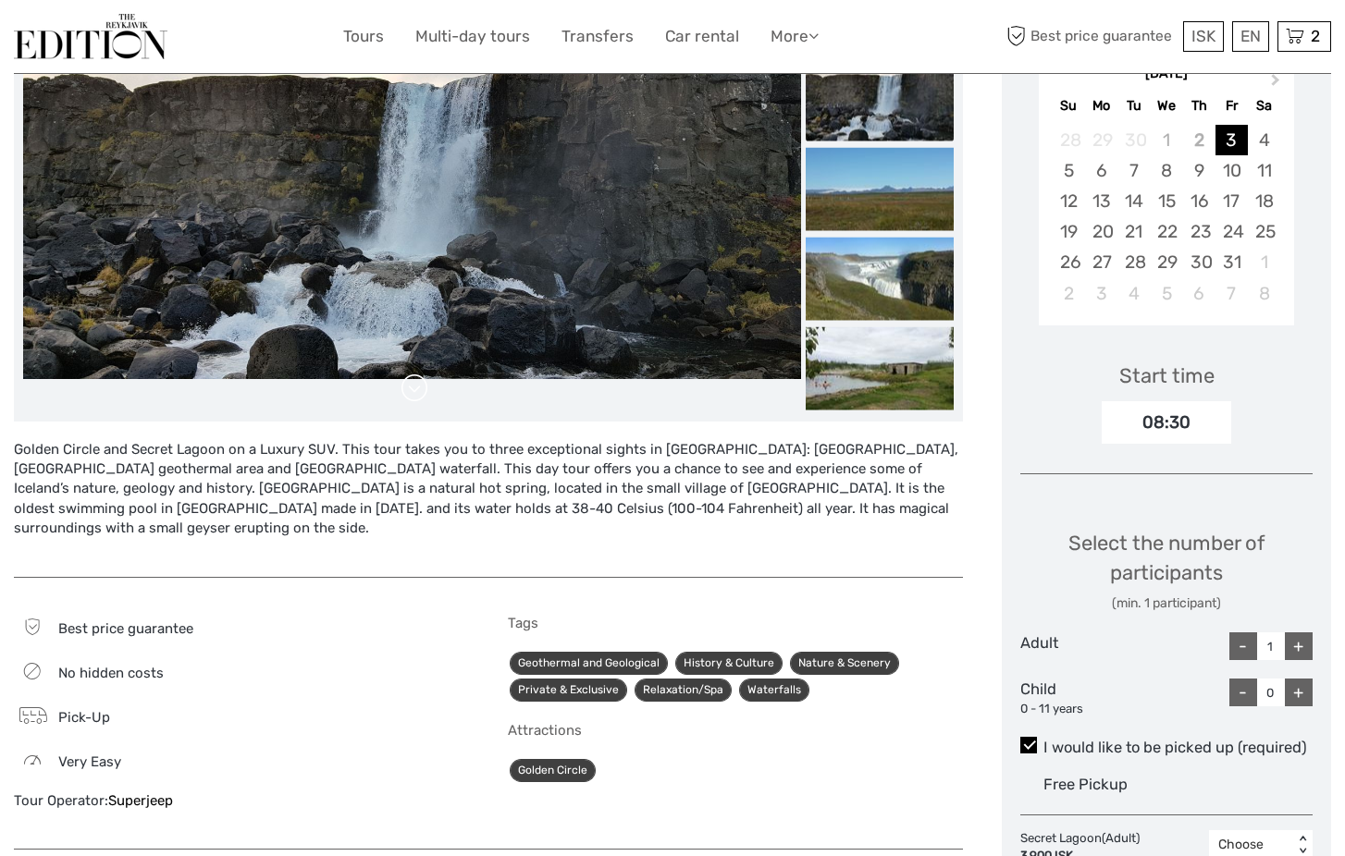
click at [420, 390] on link at bounding box center [415, 389] width 30 height 30
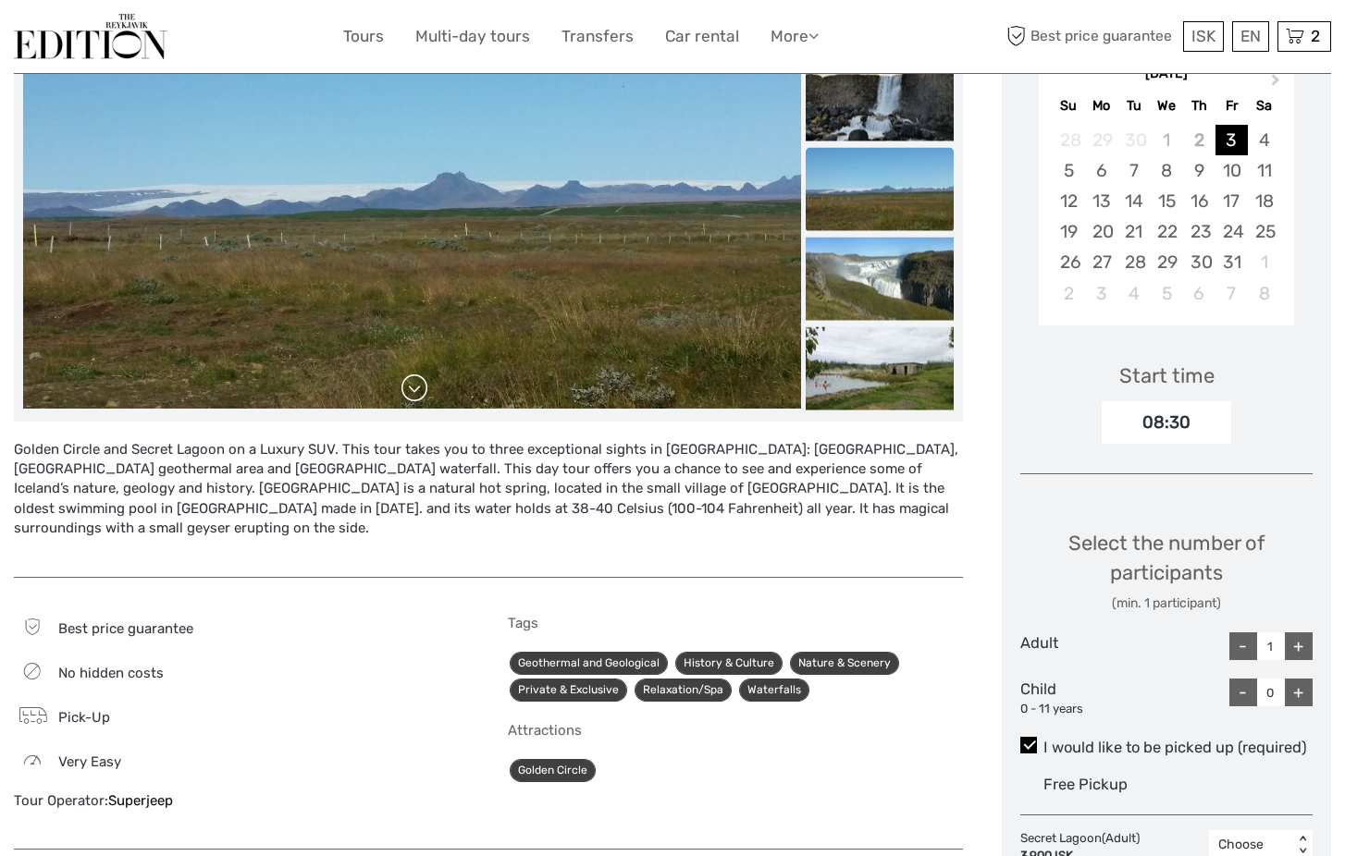
click at [420, 390] on link at bounding box center [415, 389] width 30 height 30
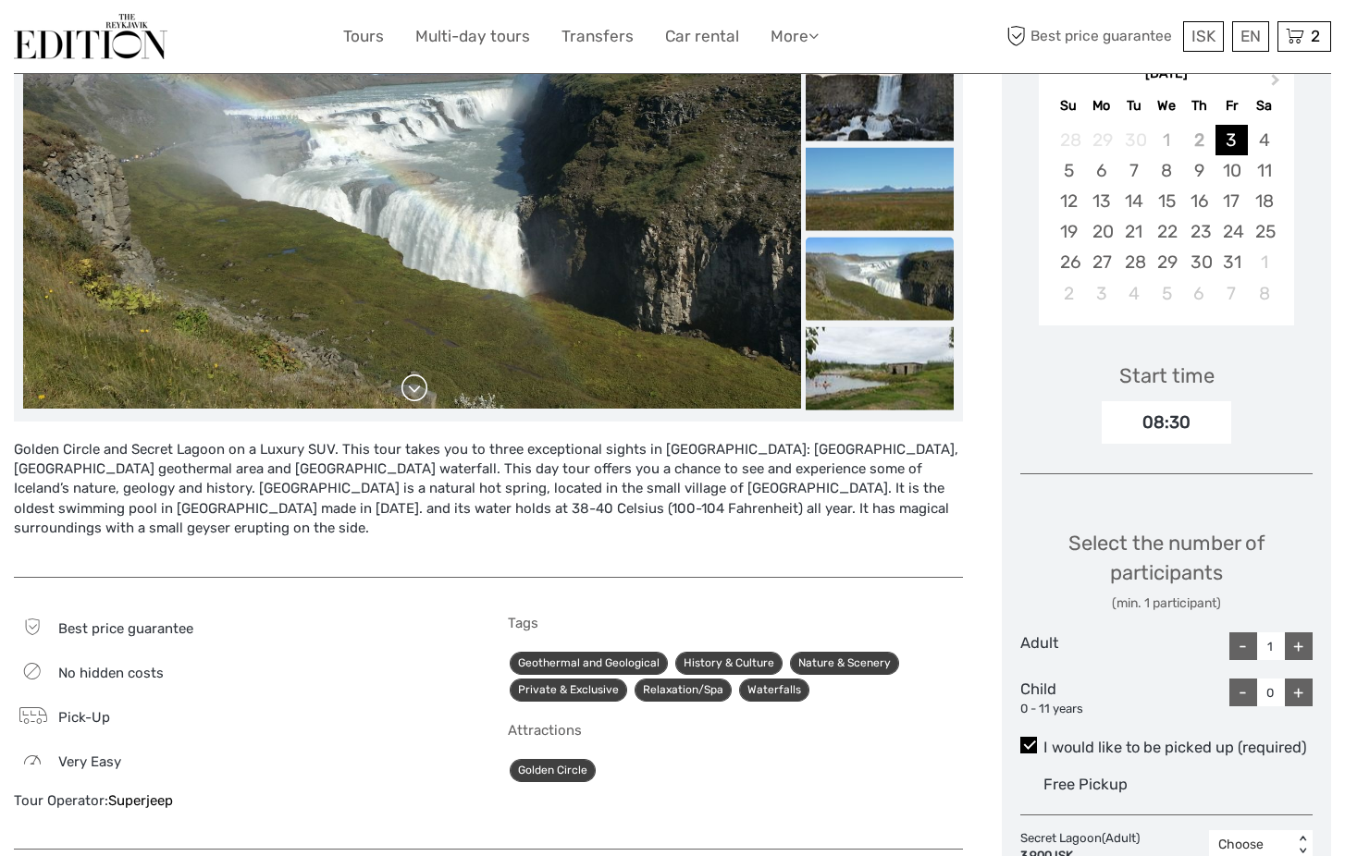
click at [420, 390] on link at bounding box center [415, 389] width 30 height 30
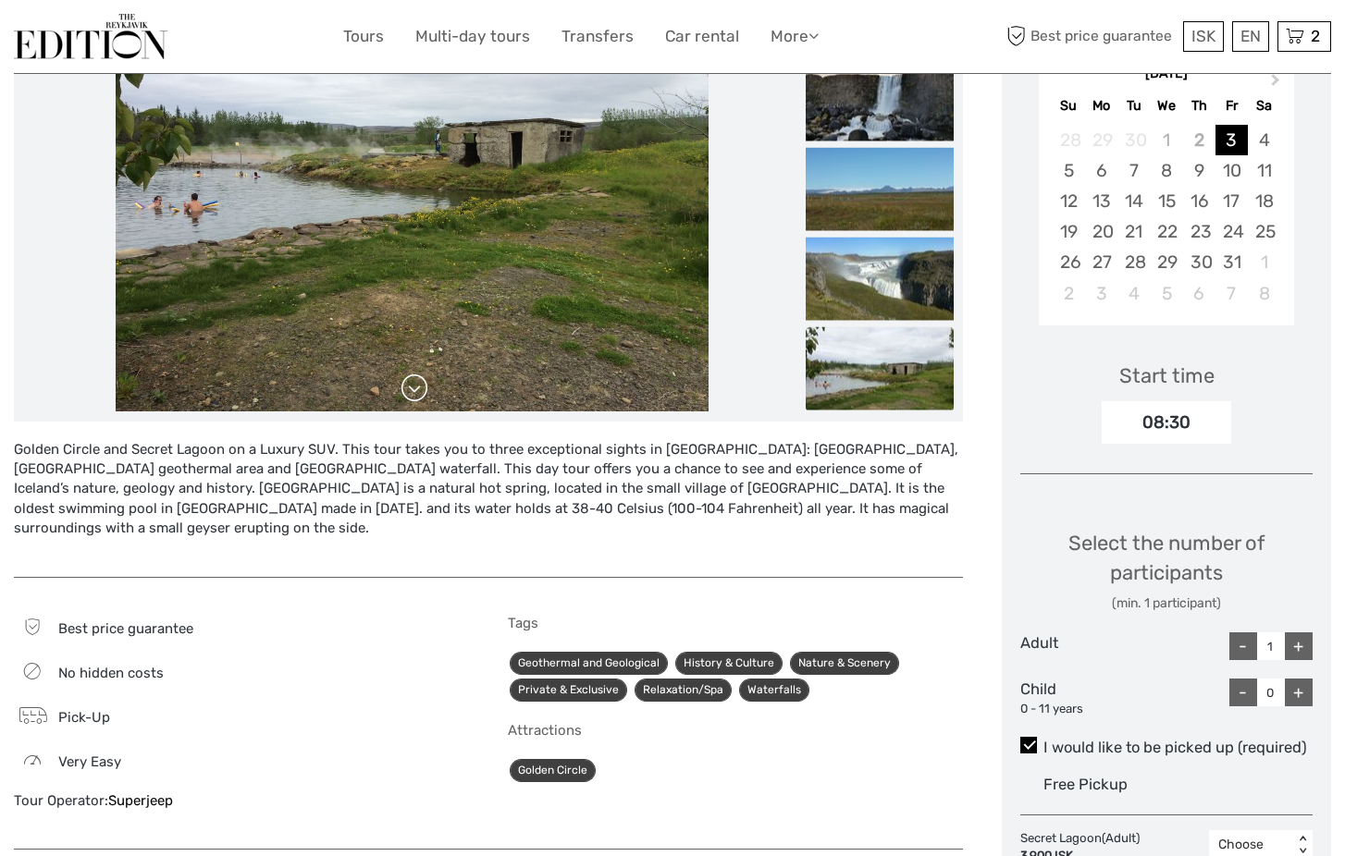
click at [420, 390] on link at bounding box center [415, 389] width 30 height 30
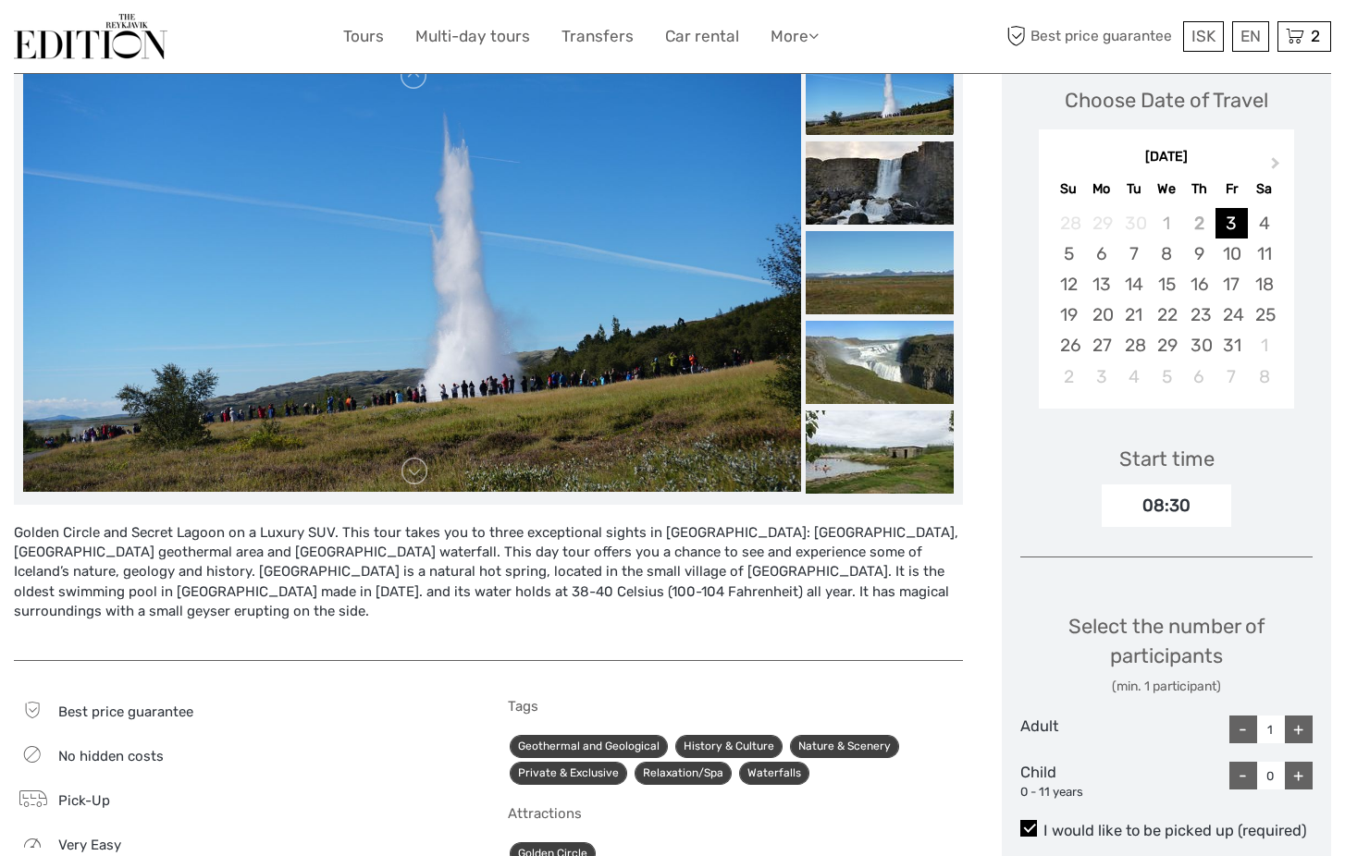
scroll to position [257, 0]
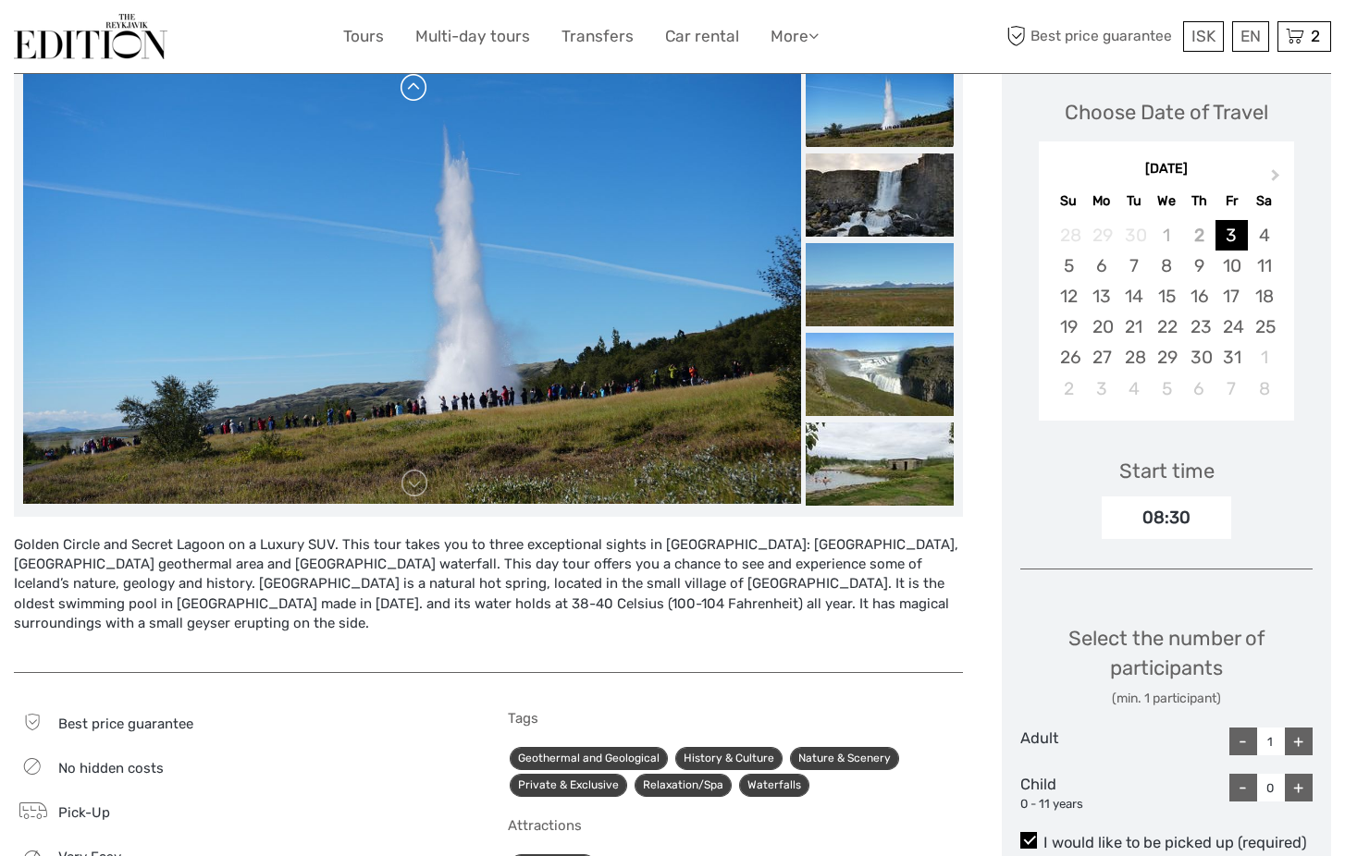
click at [417, 93] on link at bounding box center [415, 88] width 30 height 30
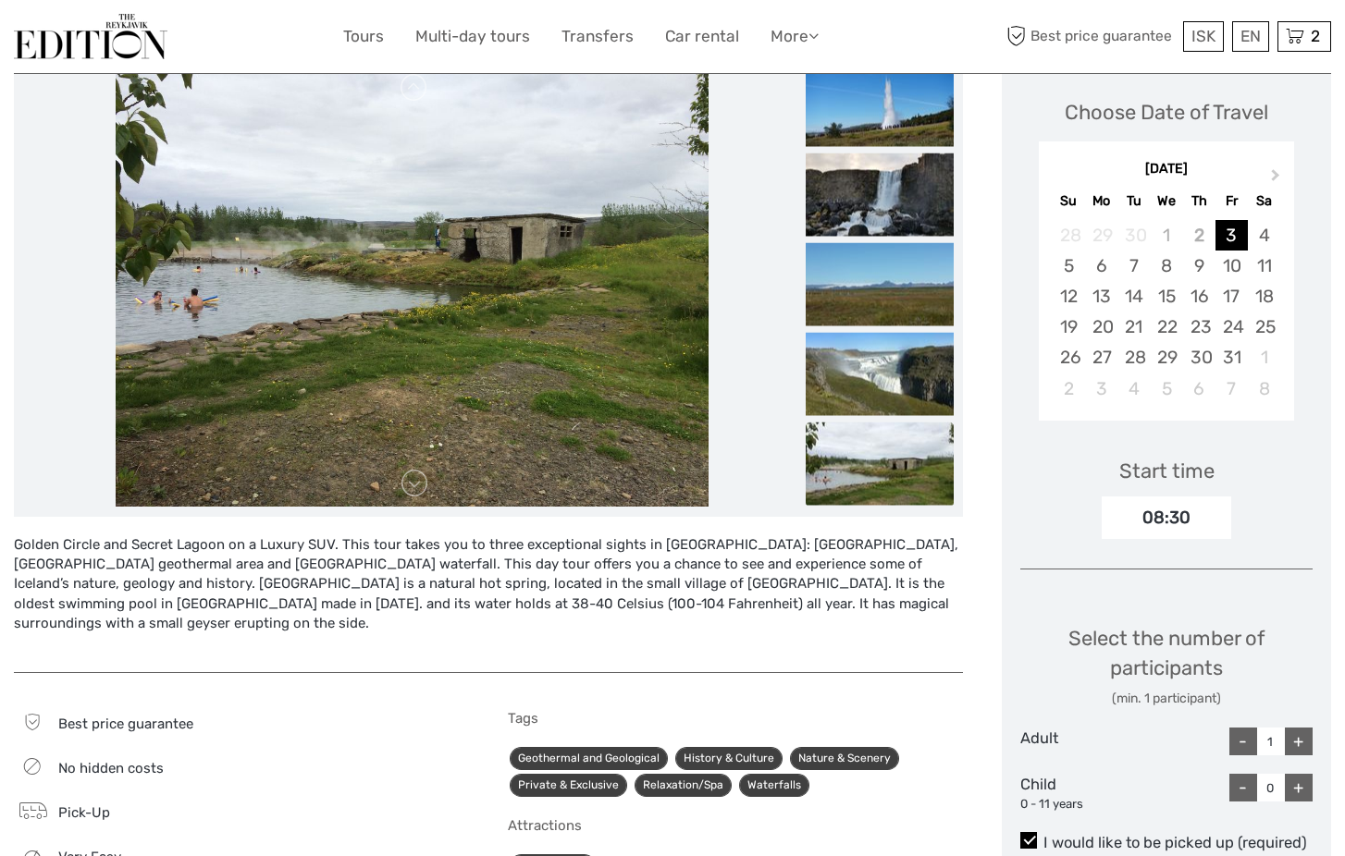
click at [343, 236] on img at bounding box center [412, 286] width 592 height 444
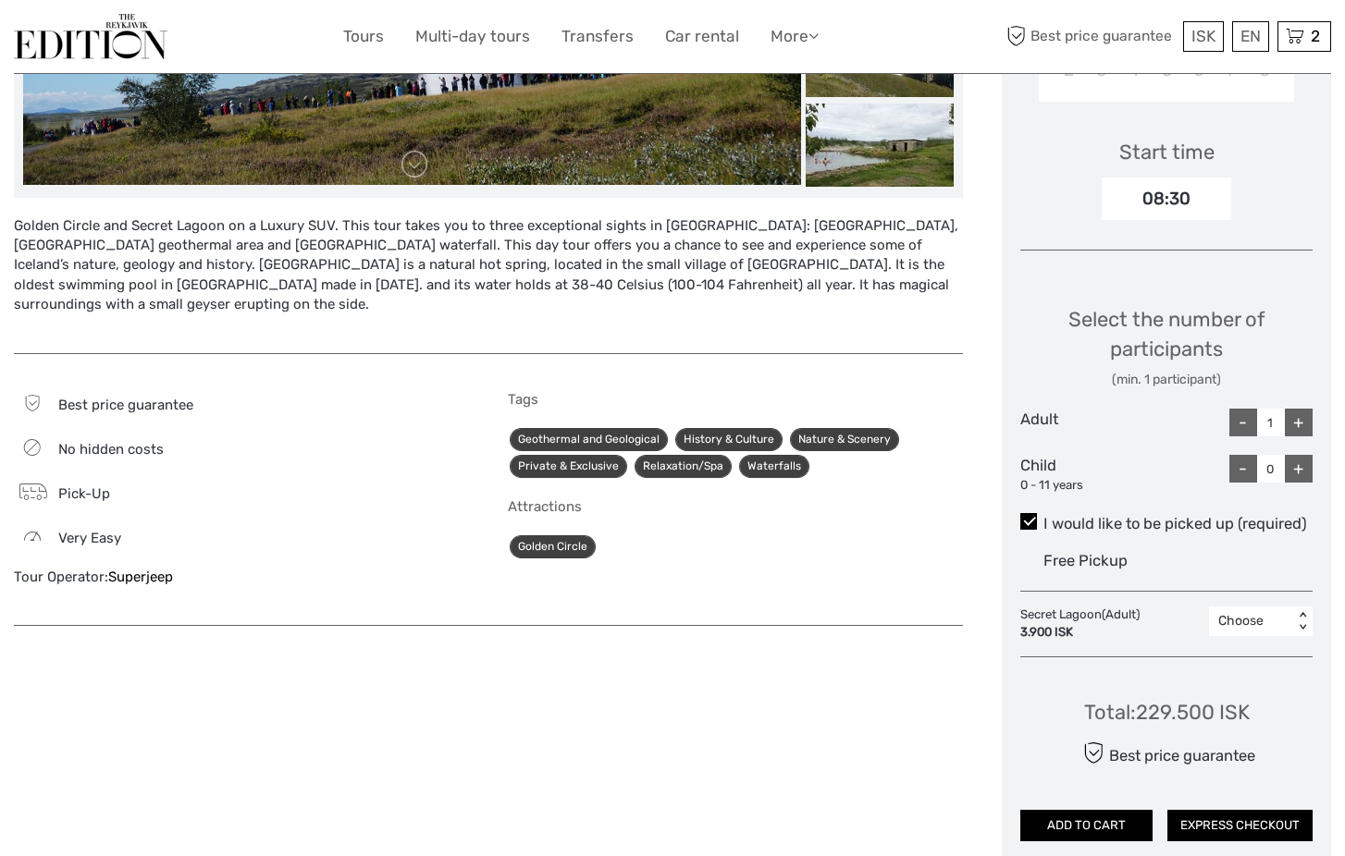
scroll to position [584, 0]
